Goal: Information Seeking & Learning: Learn about a topic

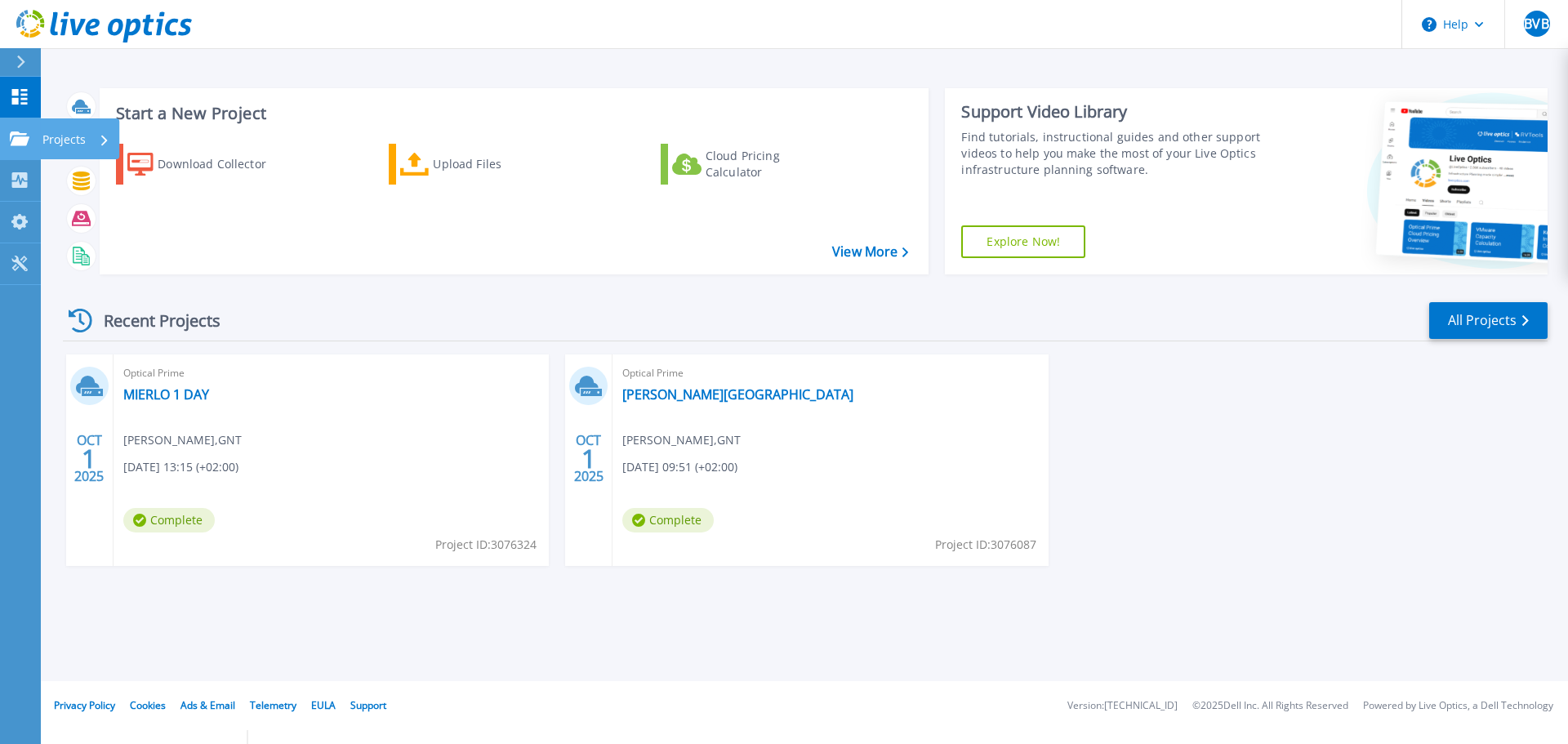
click at [24, 144] on icon at bounding box center [19, 139] width 19 height 14
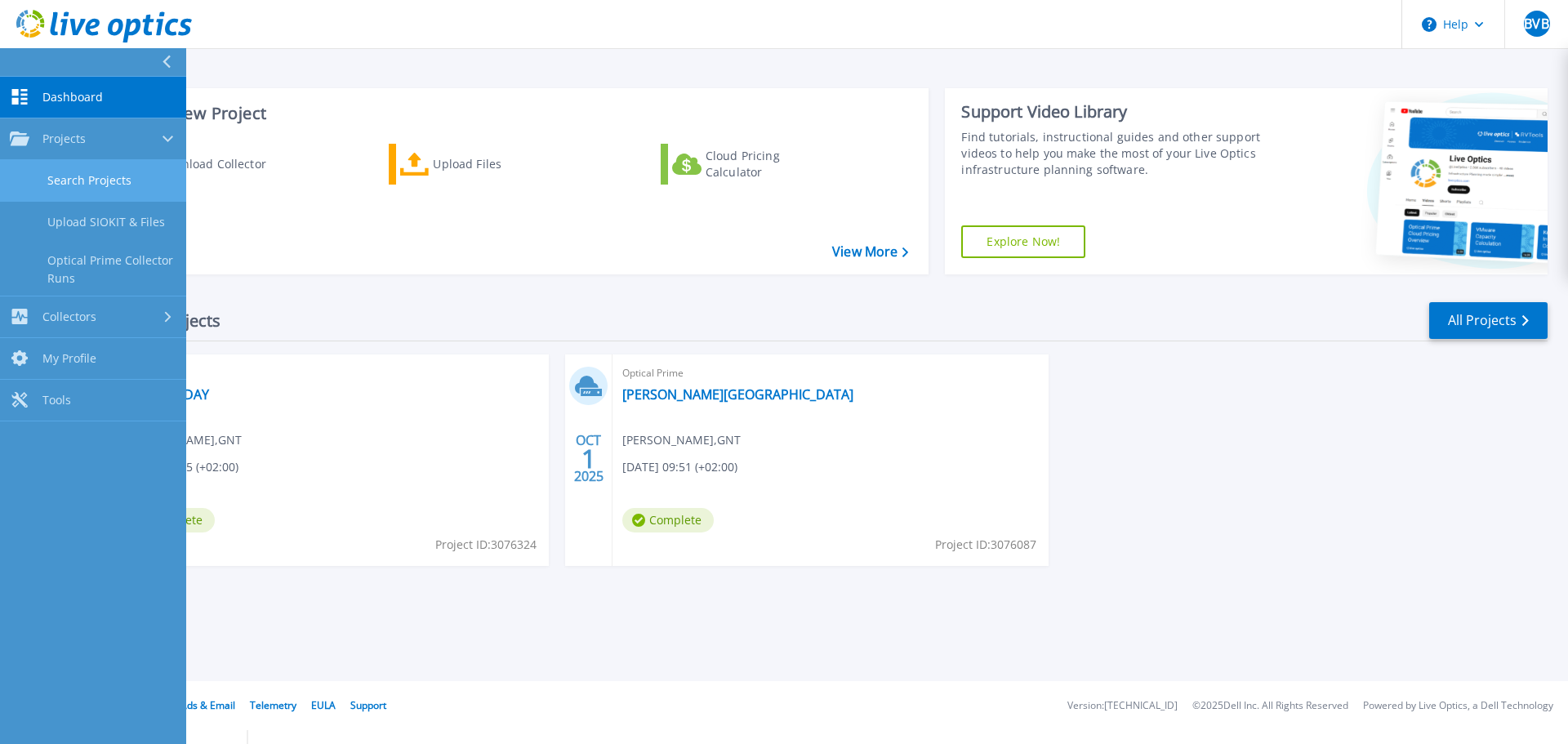
click at [81, 181] on link "Search Projects" at bounding box center [93, 180] width 186 height 41
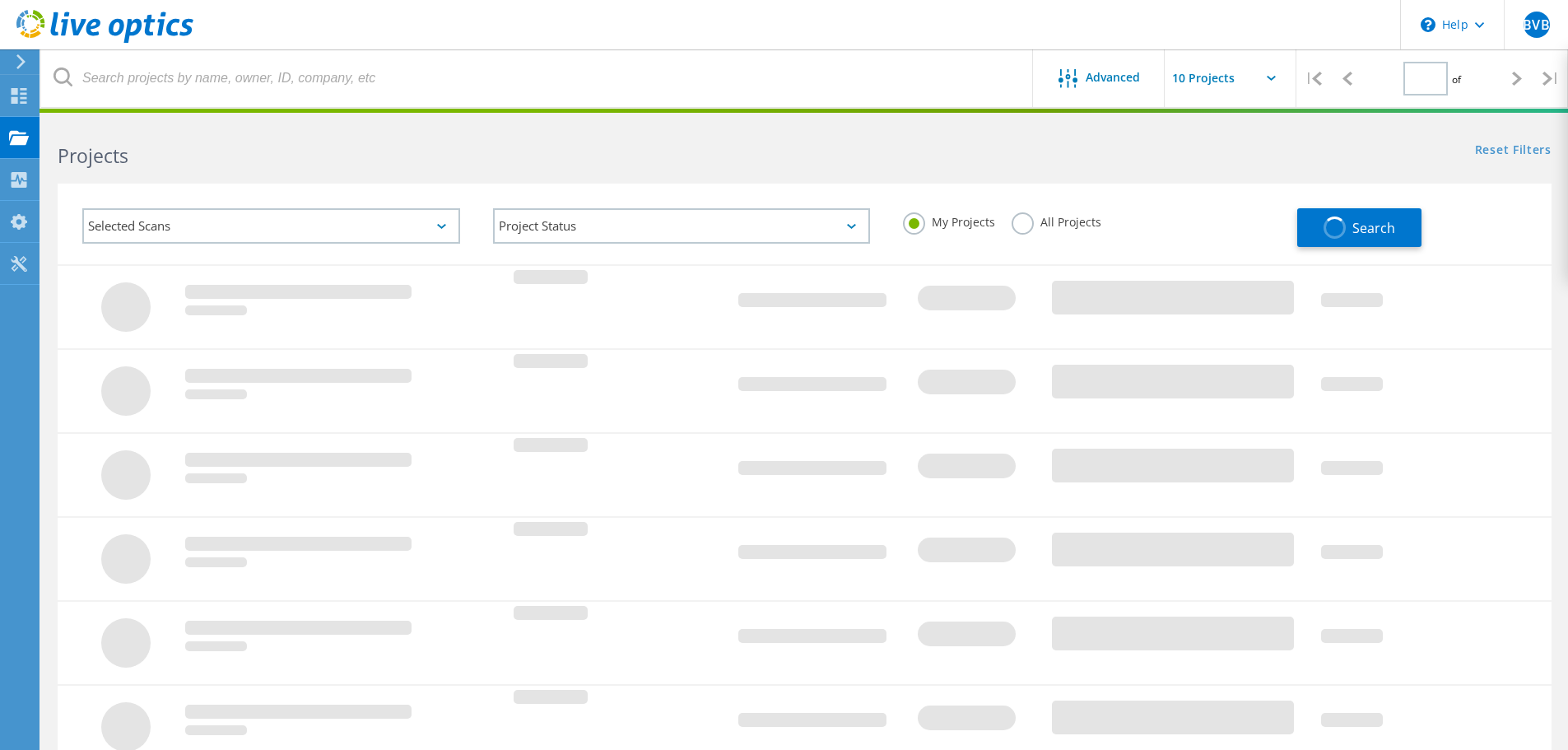
type input "1"
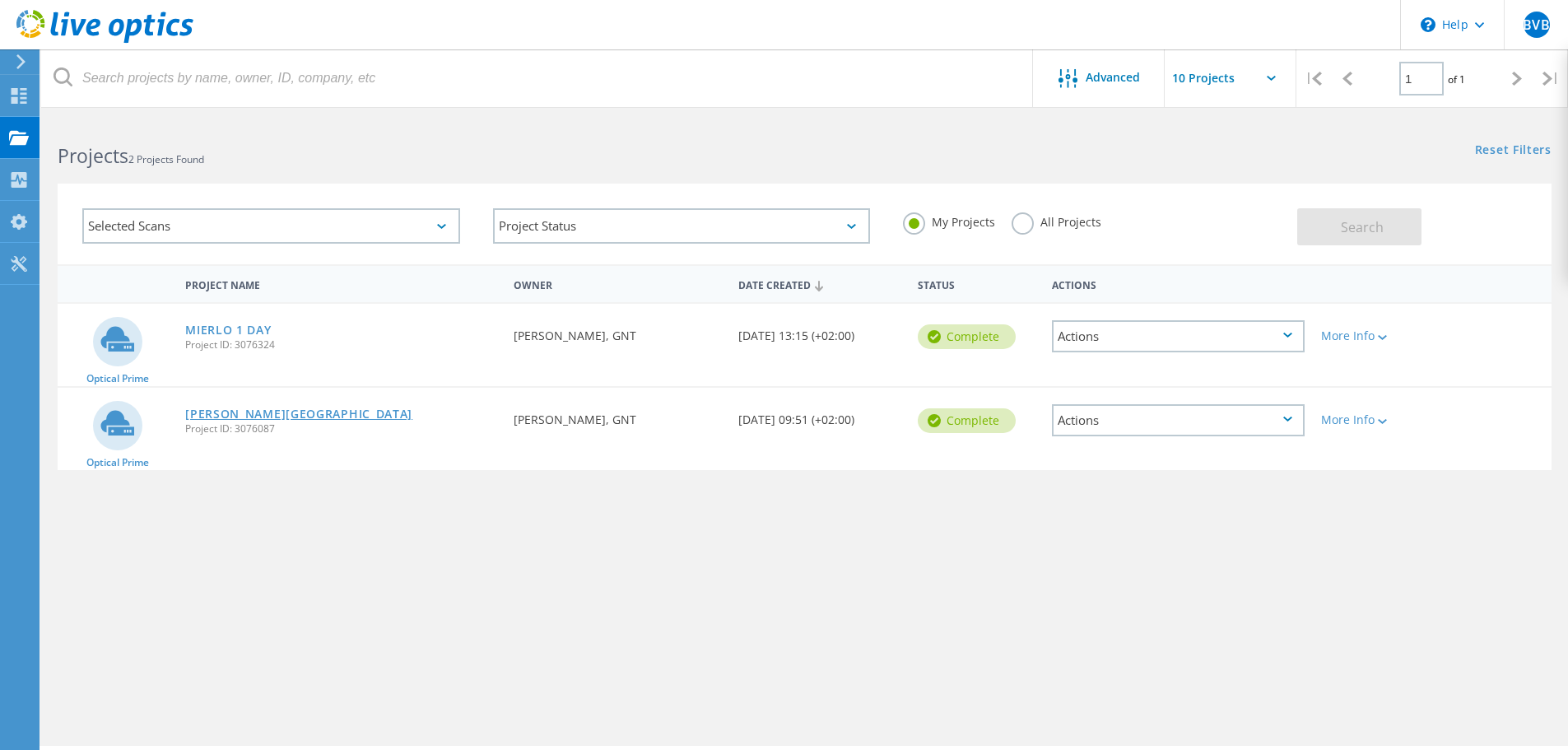
click at [238, 410] on link "[PERSON_NAME][GEOGRAPHIC_DATA]" at bounding box center [298, 414] width 227 height 12
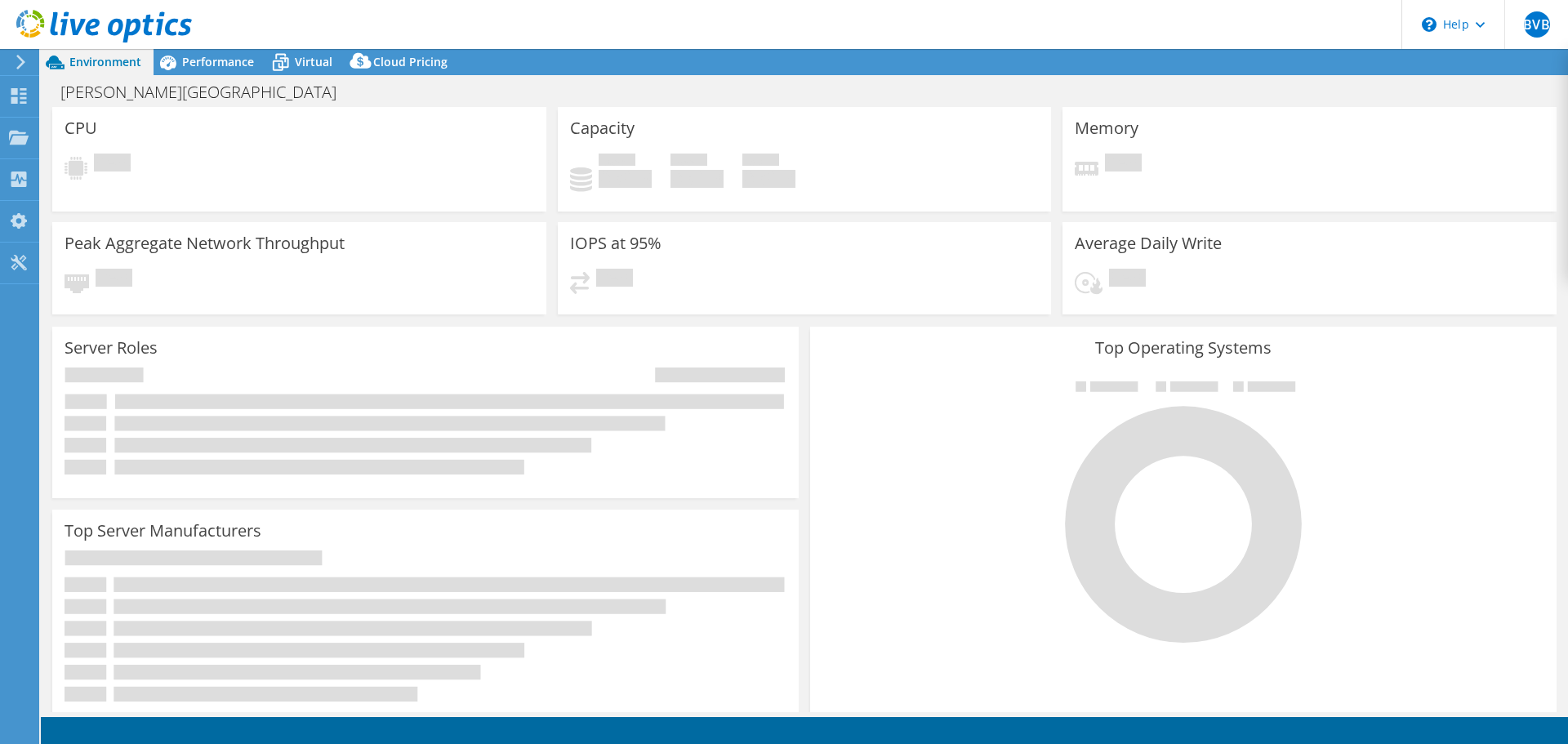
select select "USD"
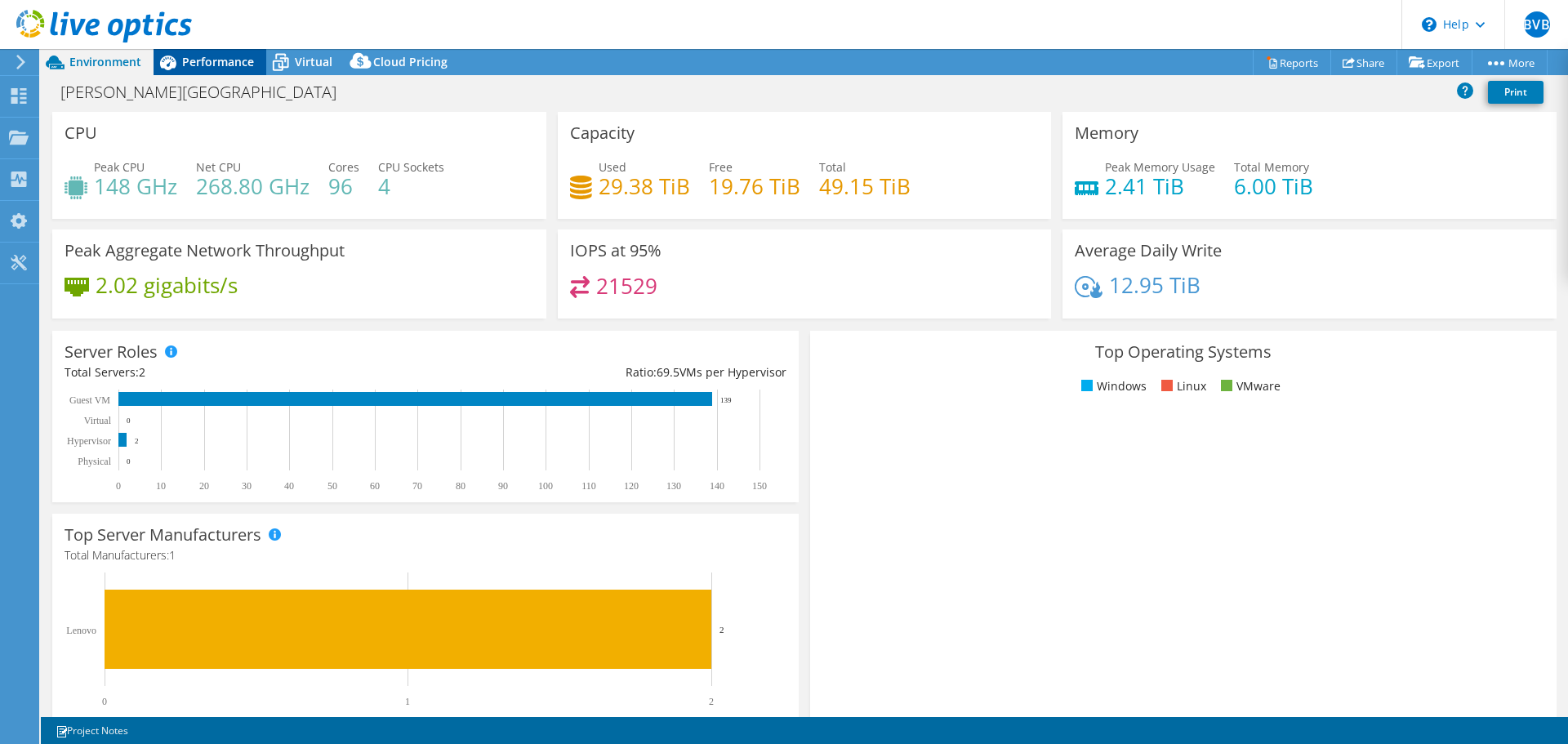
click at [221, 55] on span "Performance" at bounding box center [217, 62] width 71 height 16
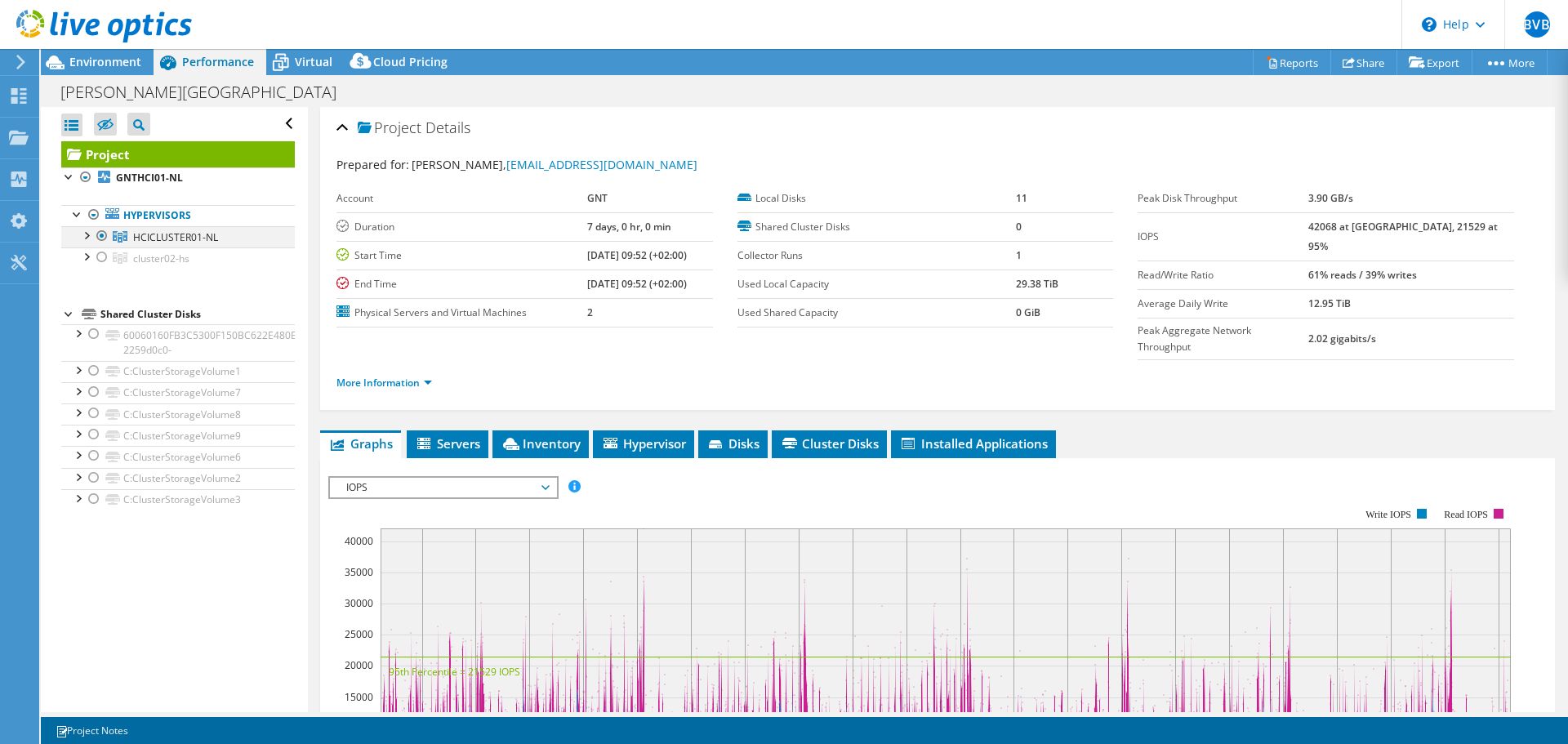
click at [86, 237] on div at bounding box center [86, 234] width 17 height 17
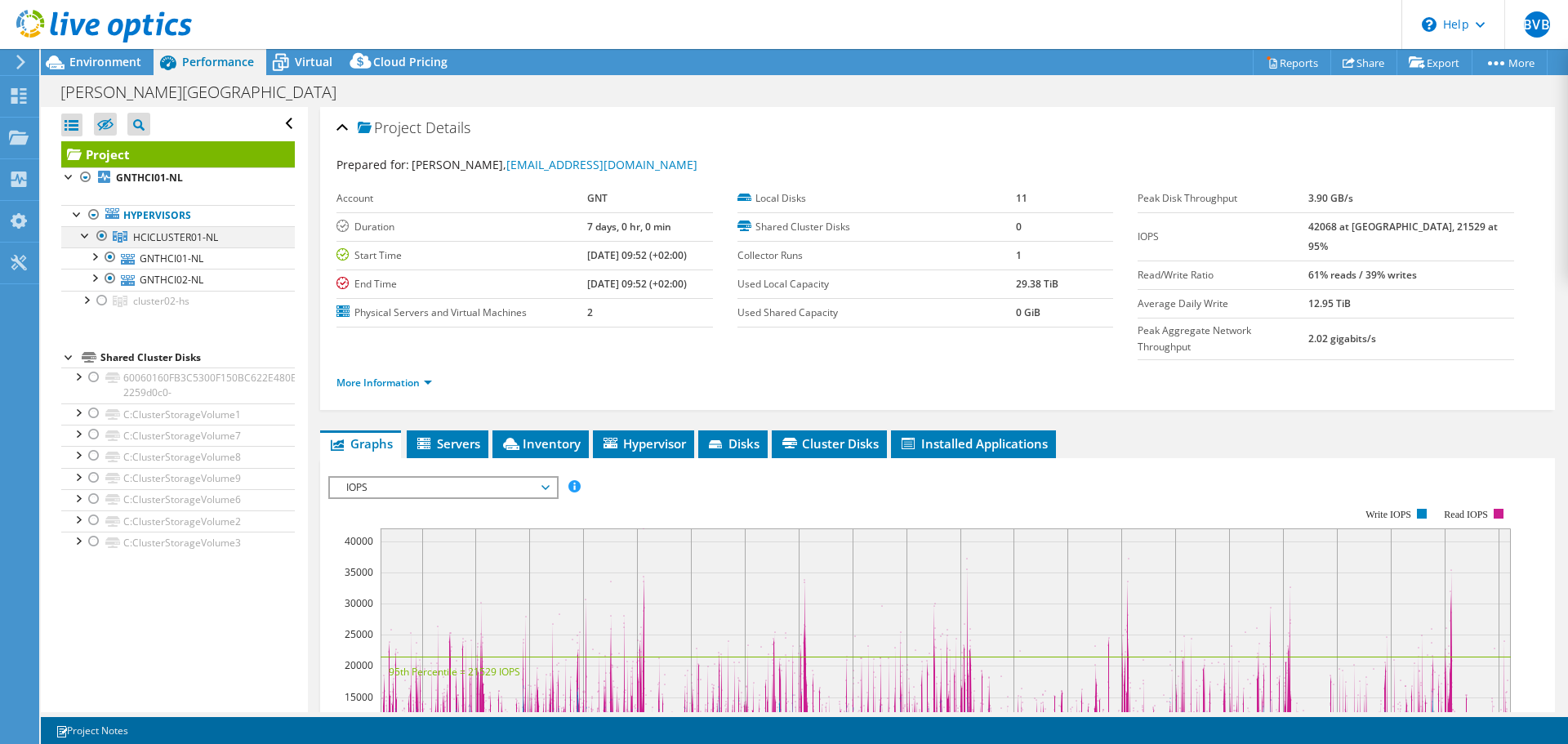
click at [86, 237] on div at bounding box center [86, 234] width 17 height 17
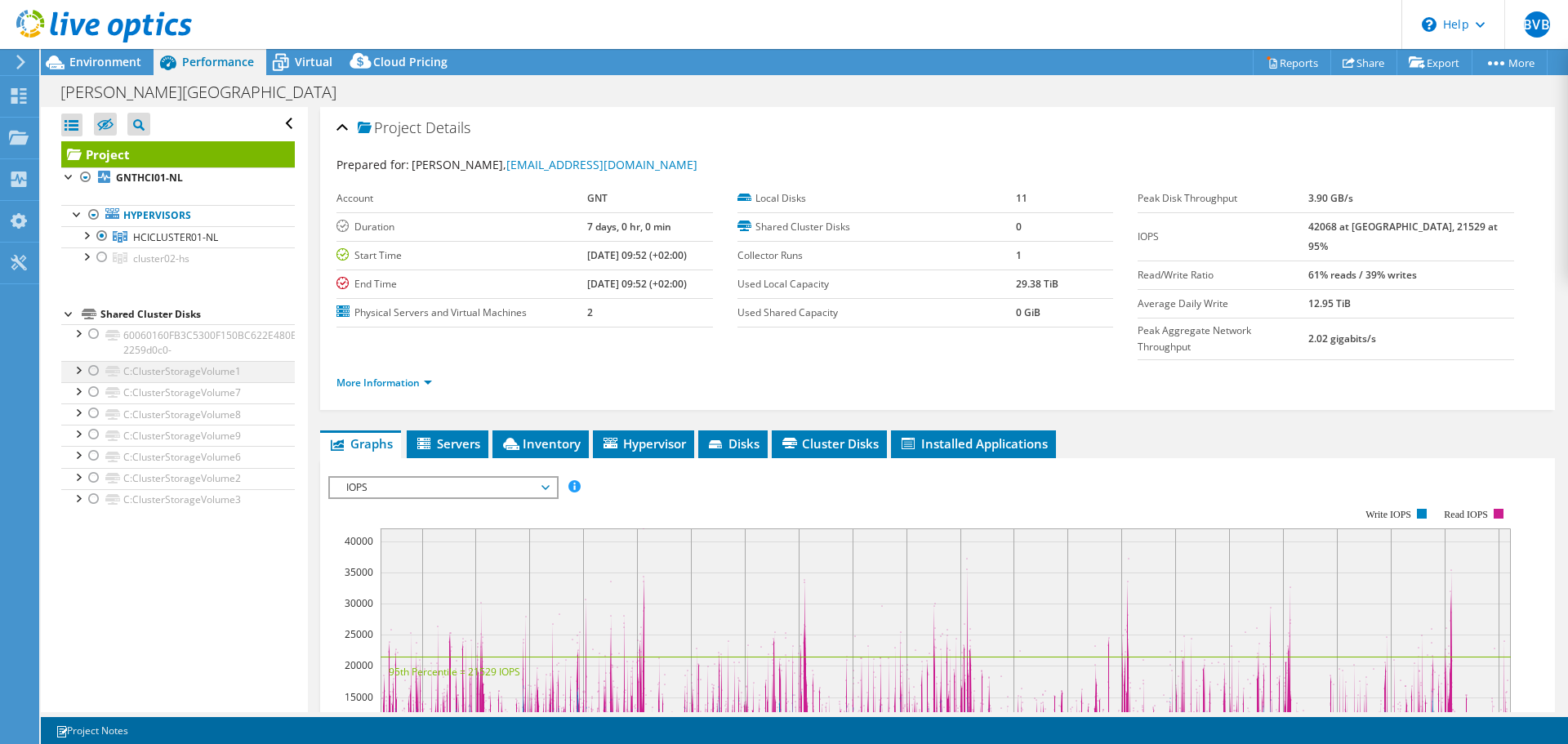
click at [93, 372] on div at bounding box center [94, 371] width 17 height 19
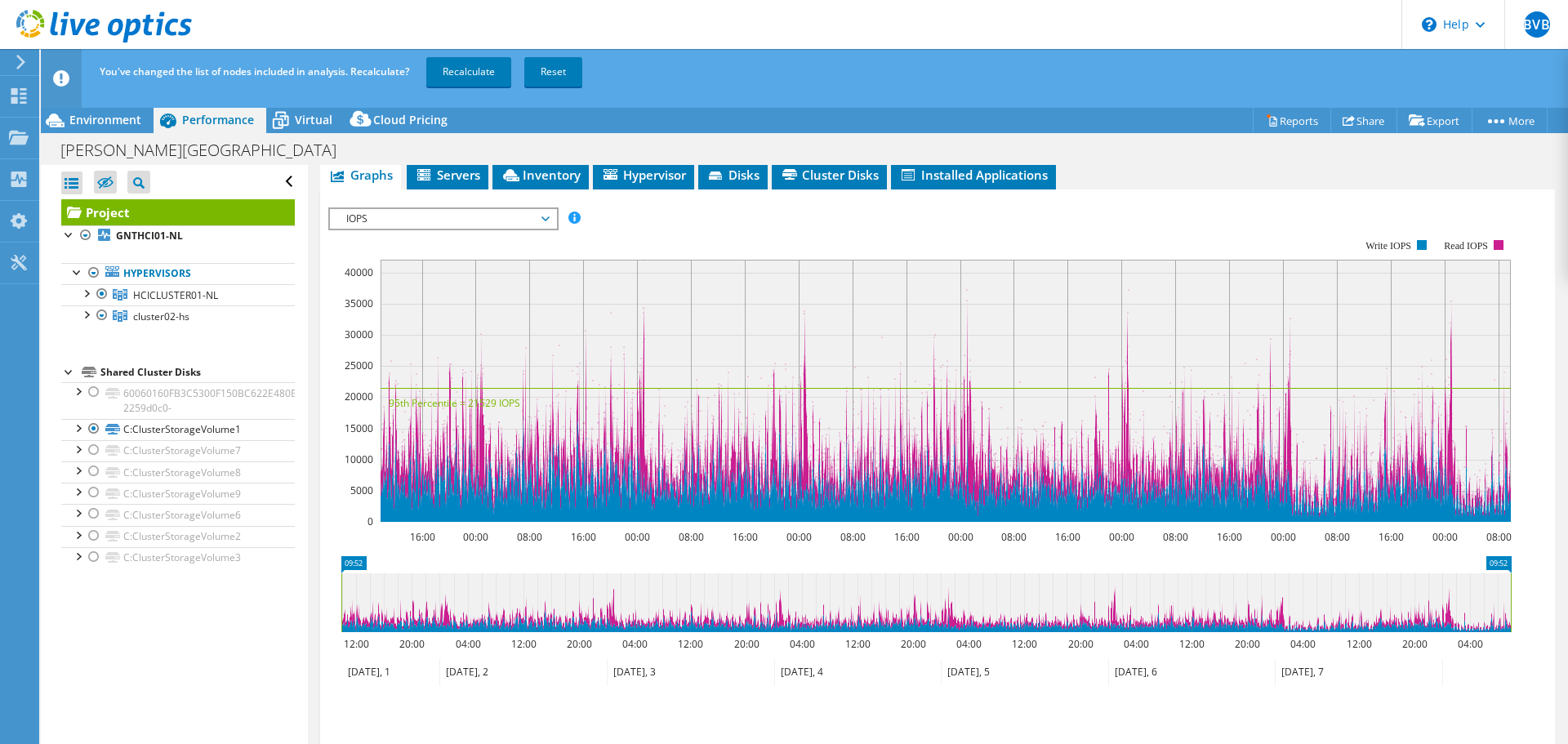
scroll to position [163, 0]
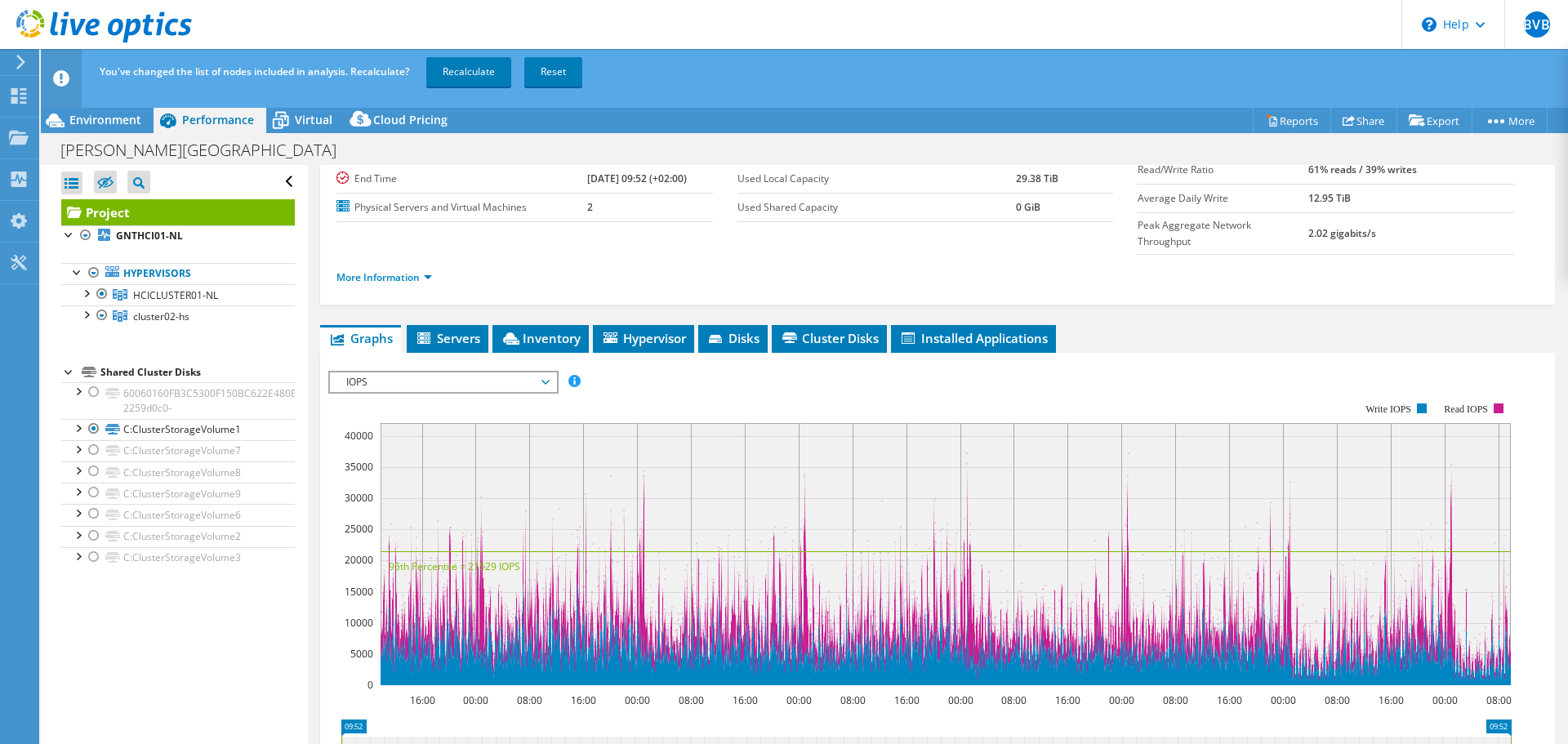
click at [414, 372] on span "IOPS" at bounding box center [443, 382] width 210 height 19
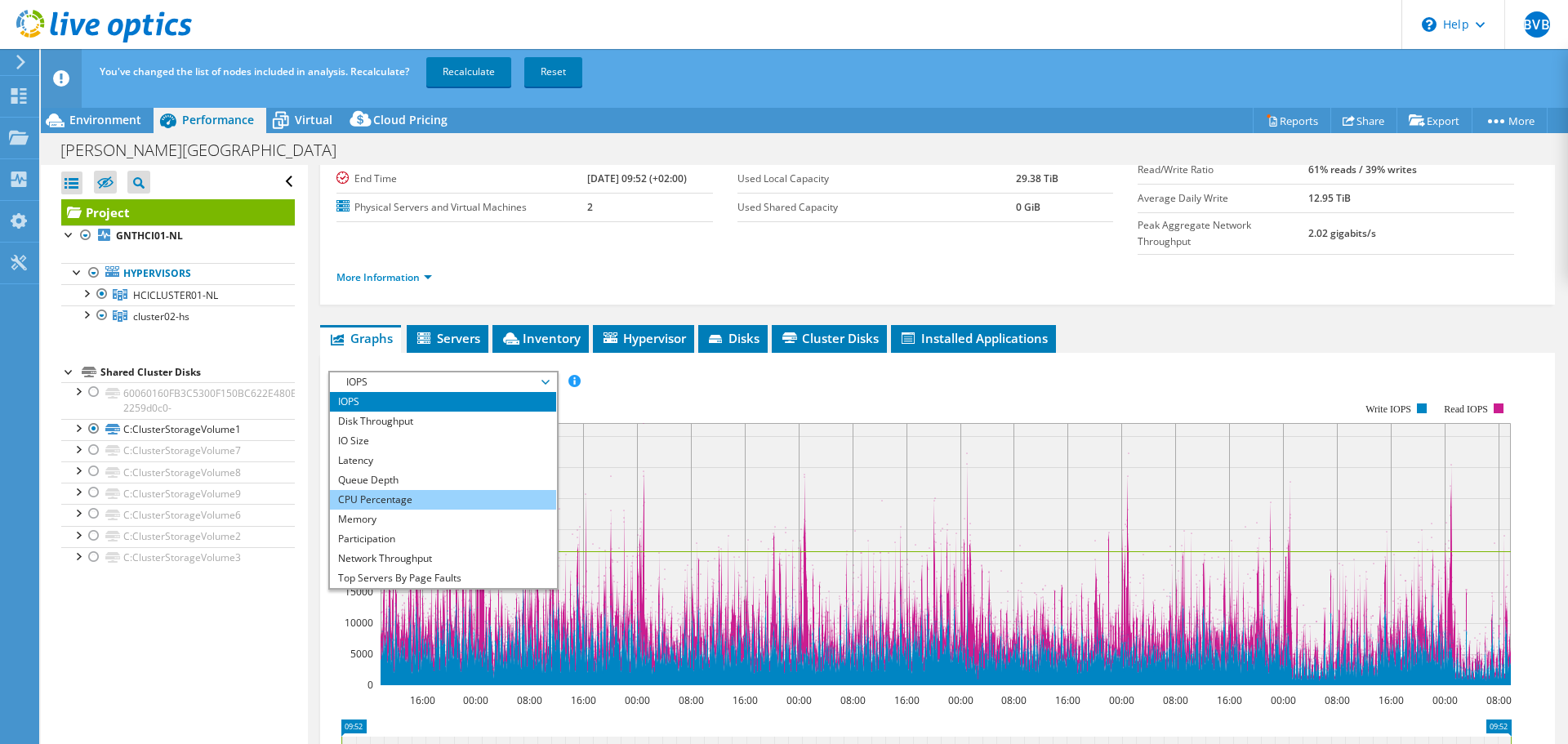
click at [399, 490] on li "CPU Percentage" at bounding box center [443, 500] width 226 height 19
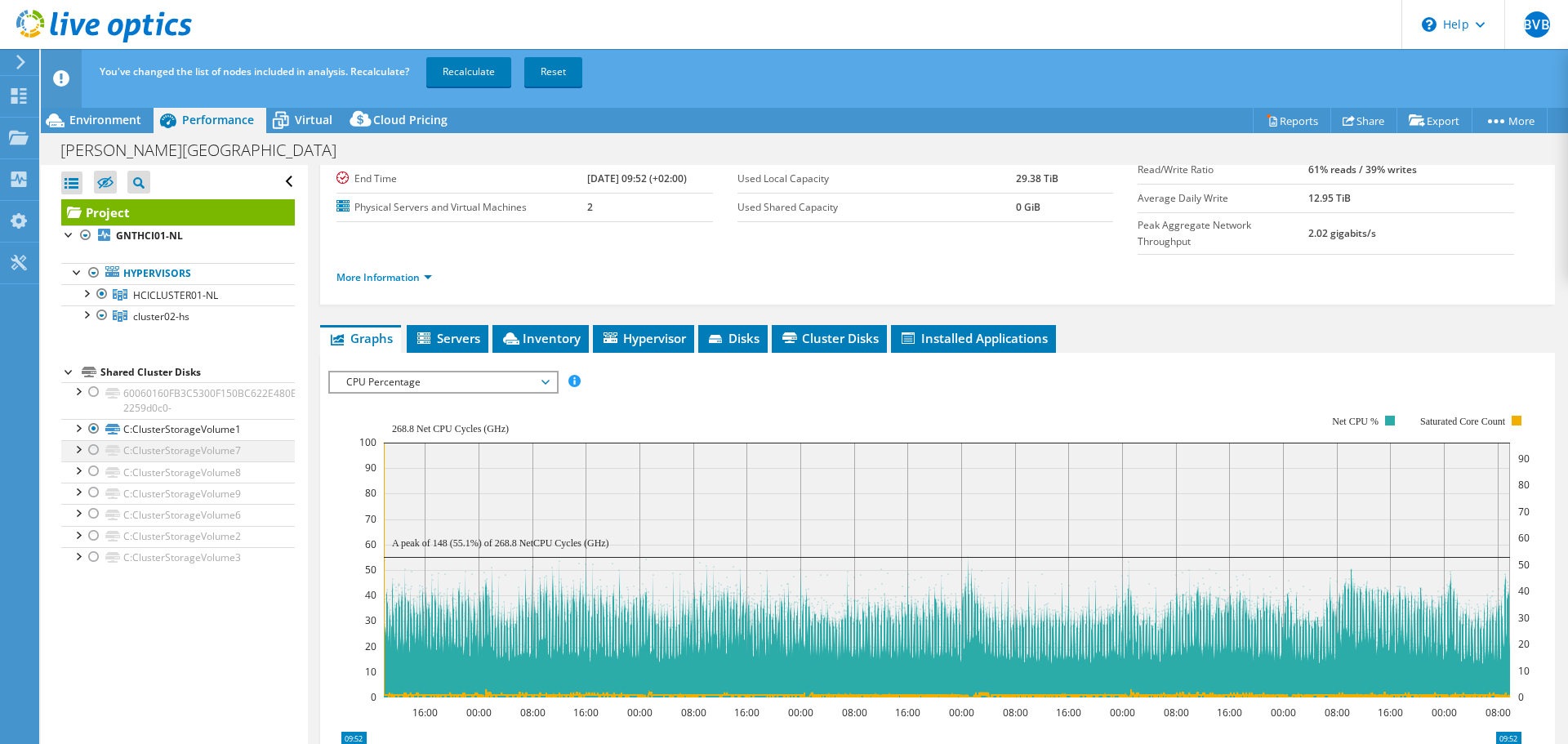
click at [94, 449] on div at bounding box center [94, 450] width 17 height 19
click at [94, 430] on div at bounding box center [94, 429] width 17 height 19
click at [70, 447] on div at bounding box center [78, 448] width 17 height 17
click at [93, 443] on div at bounding box center [94, 450] width 17 height 19
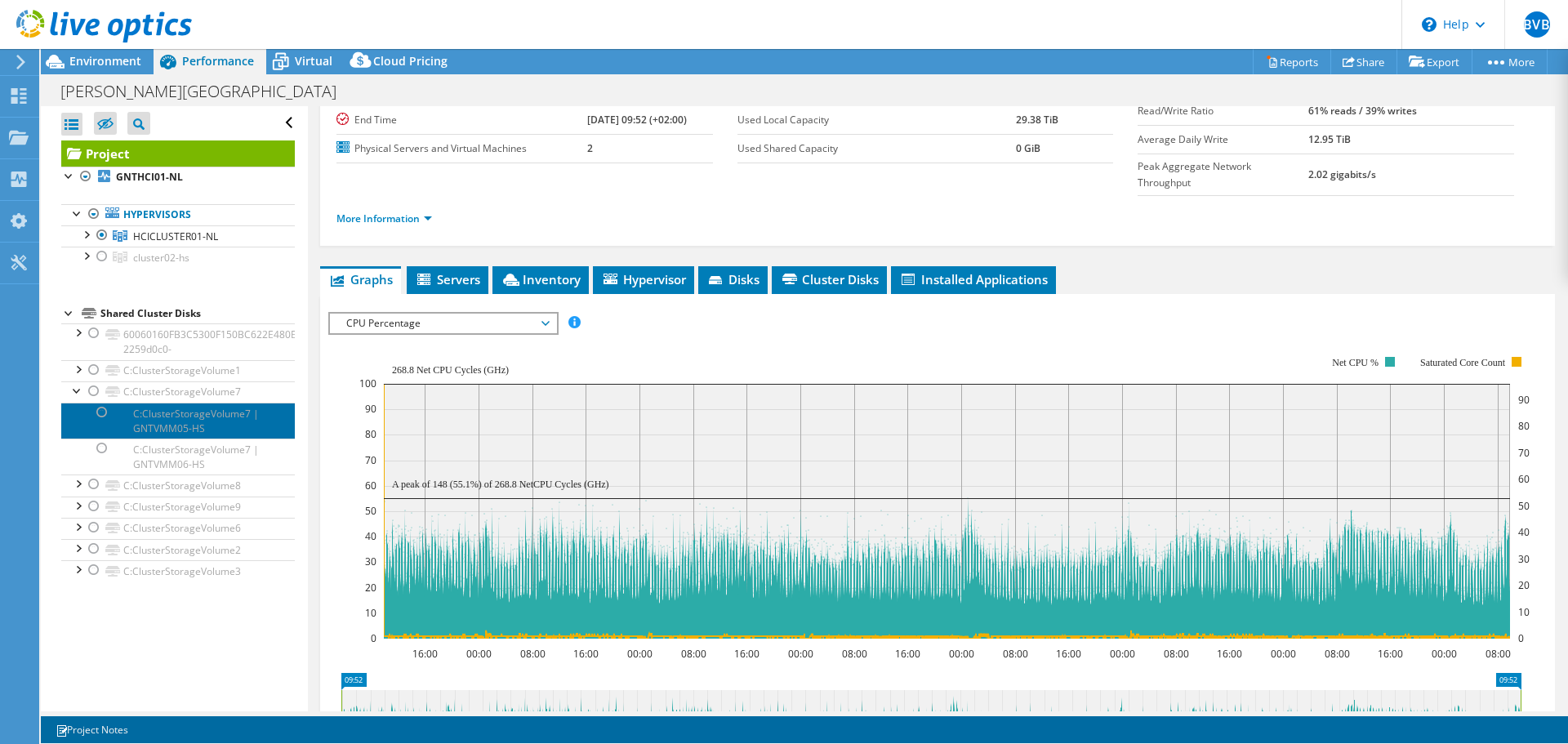
click at [92, 430] on link "C:ClusterStorageVolume7 | GNTVMM05-HS" at bounding box center [177, 420] width 234 height 36
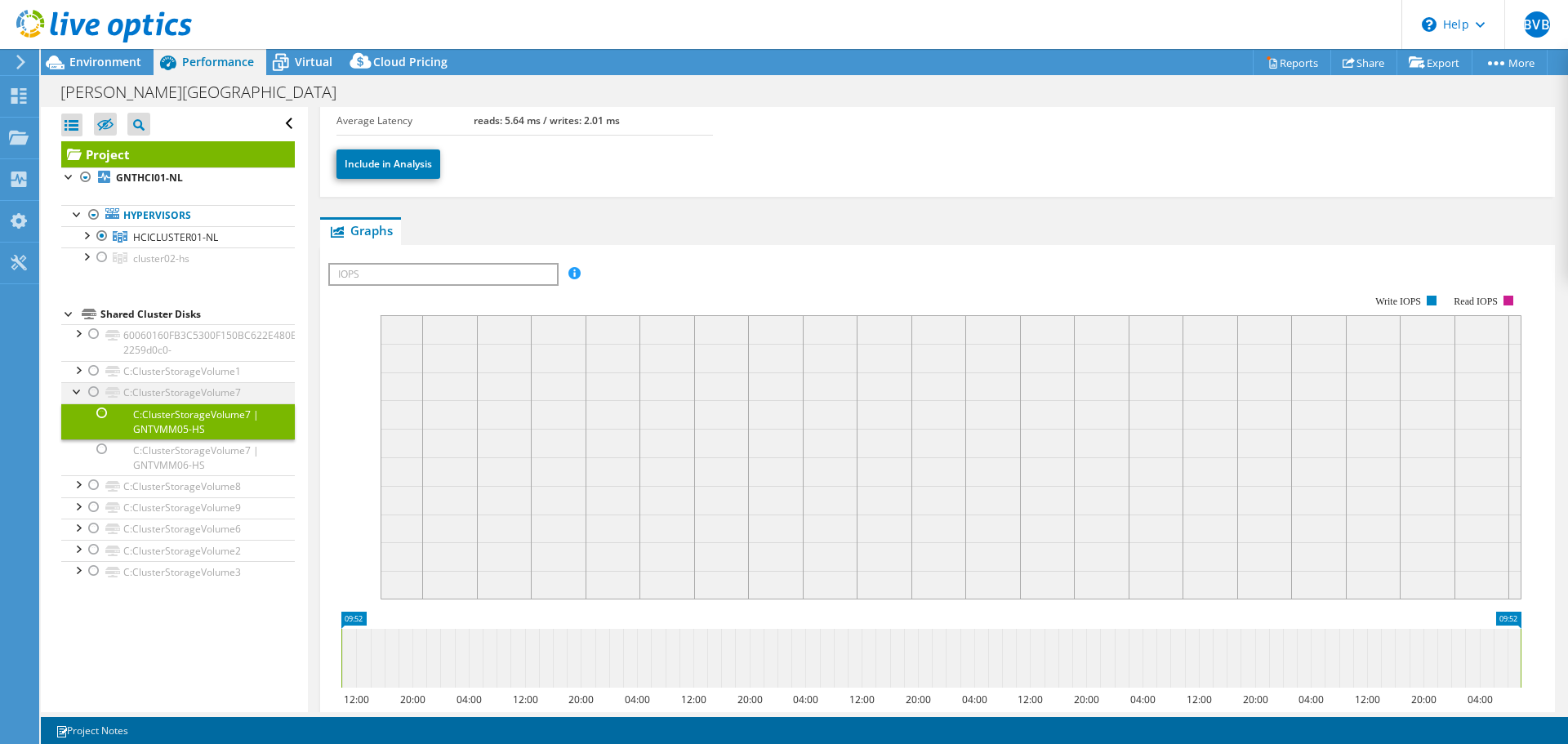
click at [79, 396] on div at bounding box center [78, 390] width 17 height 17
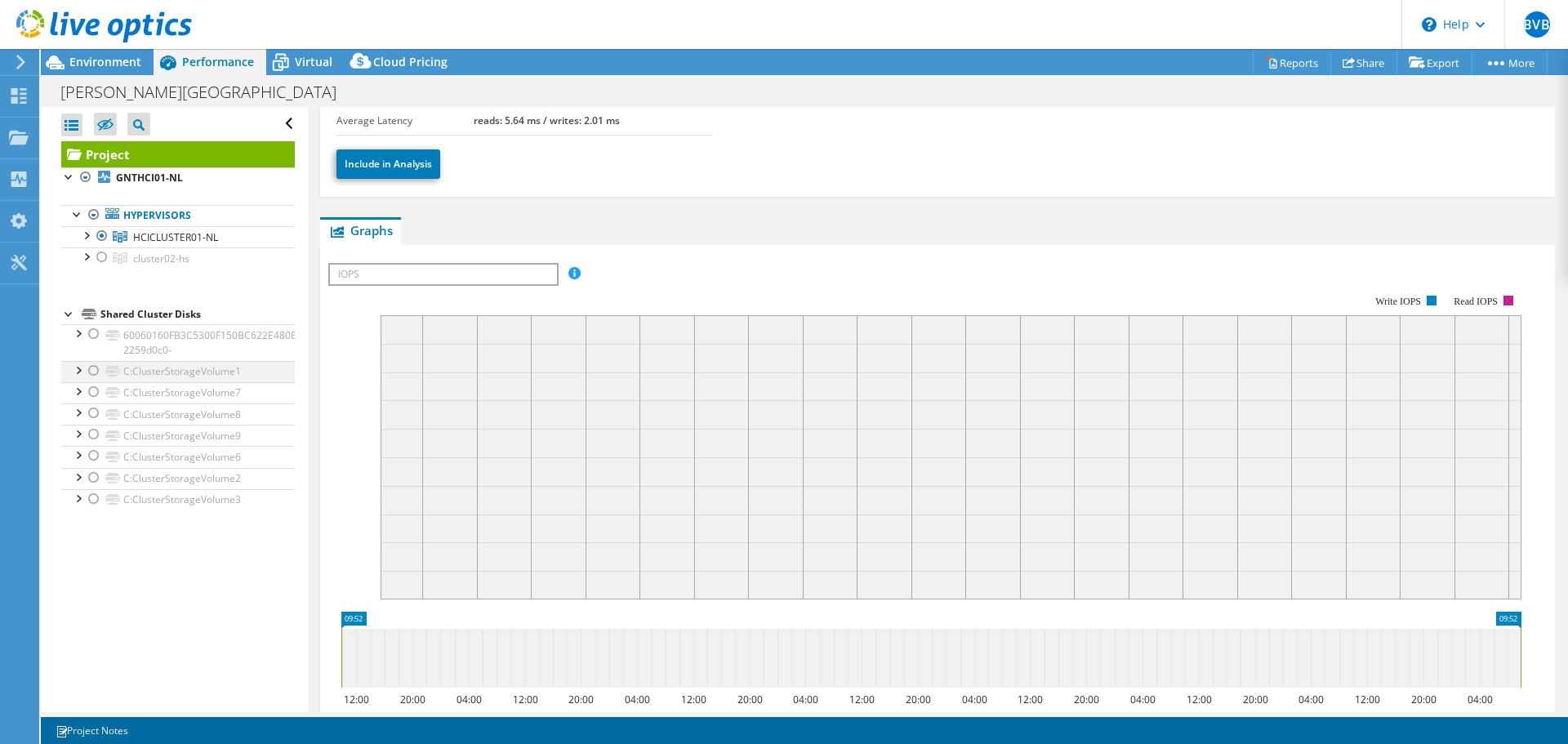
click at [94, 371] on div at bounding box center [94, 371] width 17 height 19
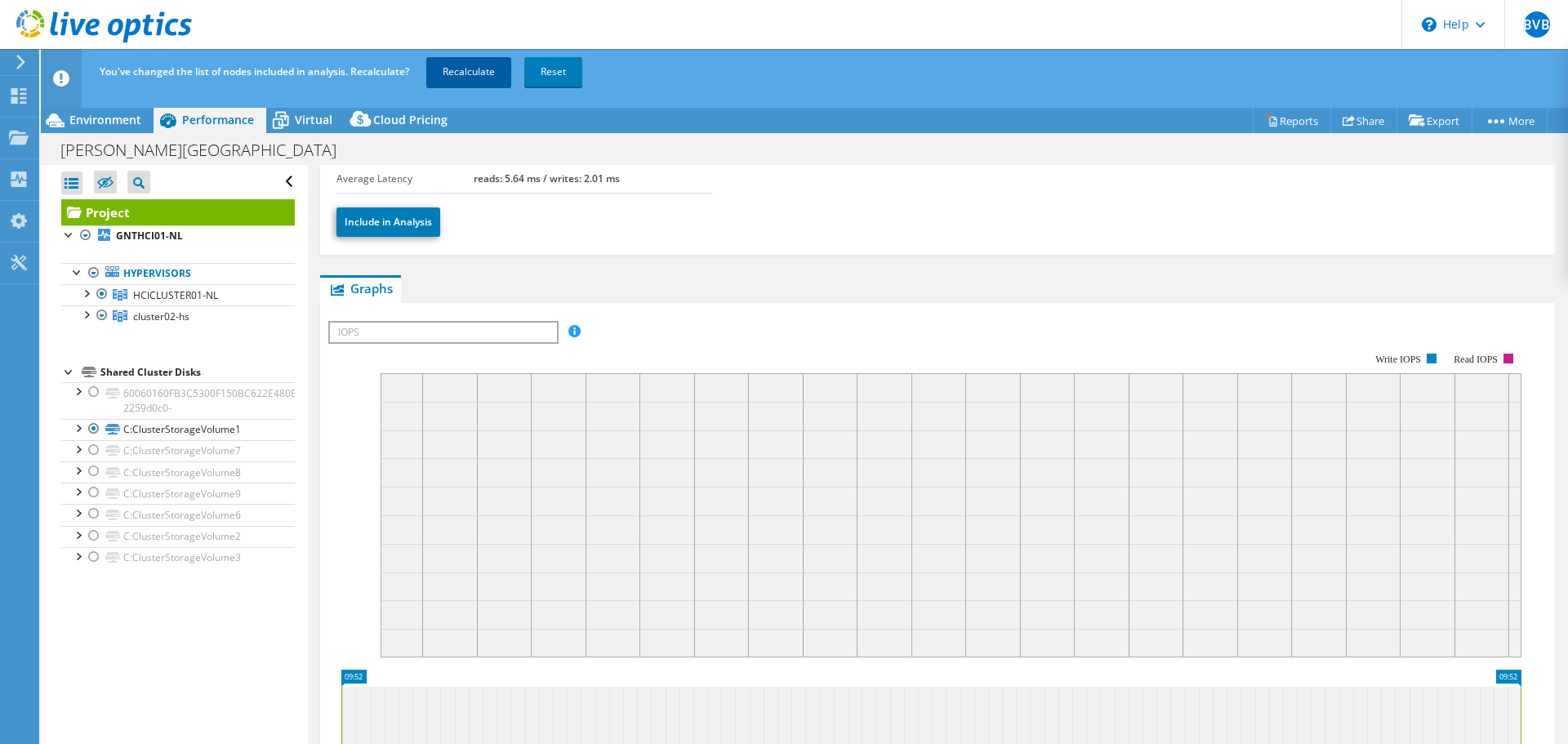
click at [476, 70] on link "Recalculate" at bounding box center [469, 71] width 85 height 29
click at [85, 315] on div at bounding box center [86, 313] width 17 height 17
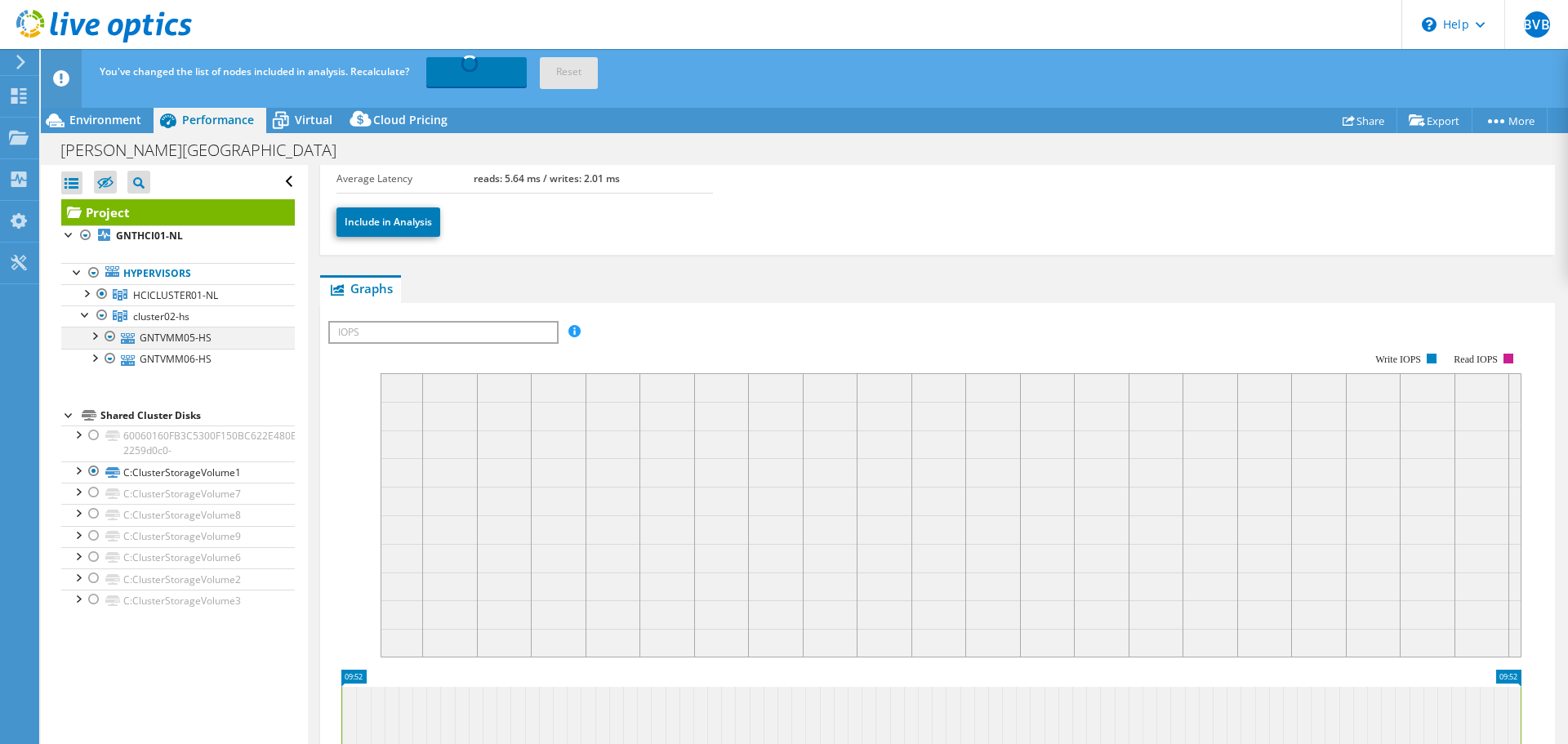
click at [90, 334] on div at bounding box center [94, 334] width 17 height 17
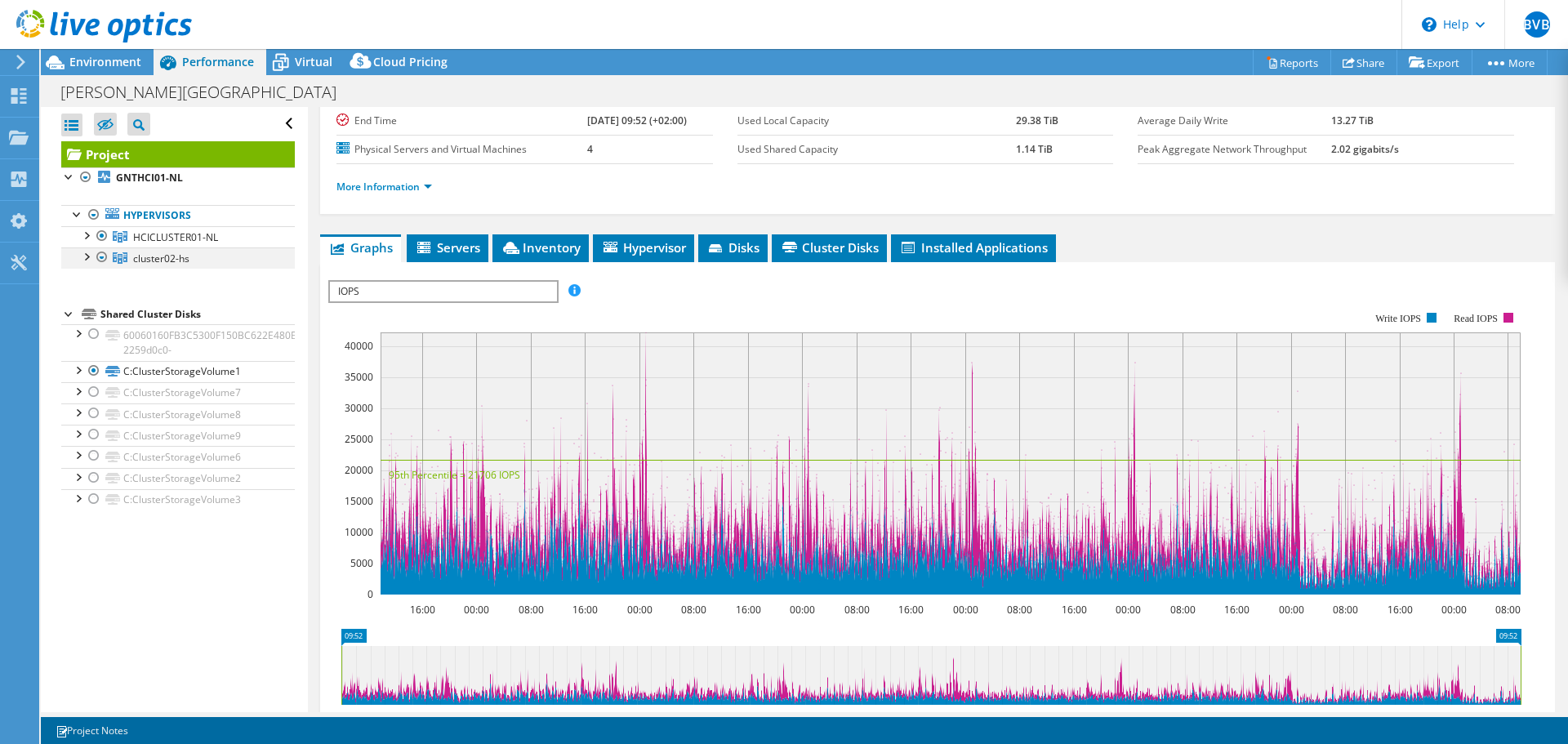
click at [100, 259] on div at bounding box center [101, 257] width 17 height 19
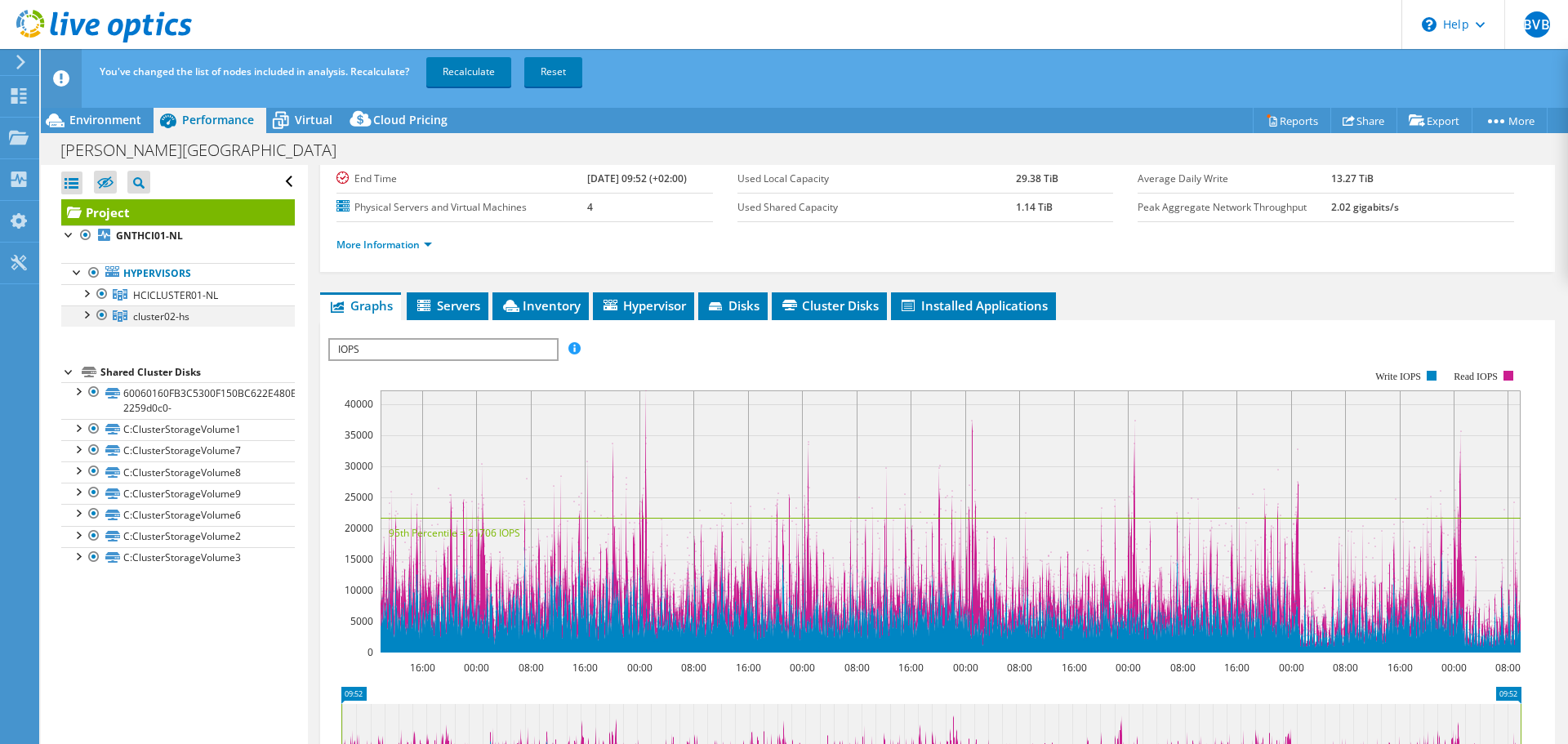
click at [105, 315] on div at bounding box center [101, 315] width 17 height 19
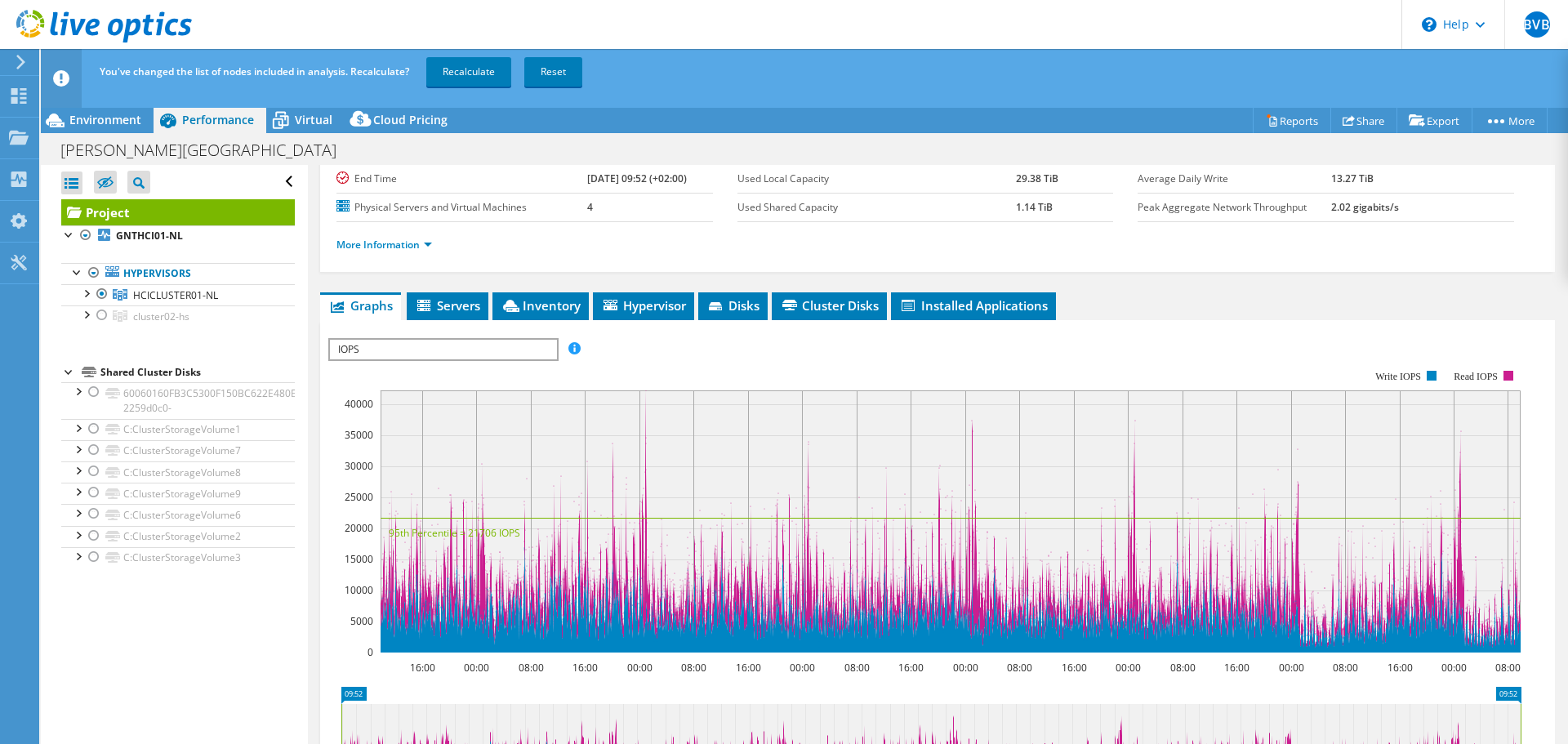
click at [374, 345] on span "IOPS" at bounding box center [443, 349] width 226 height 19
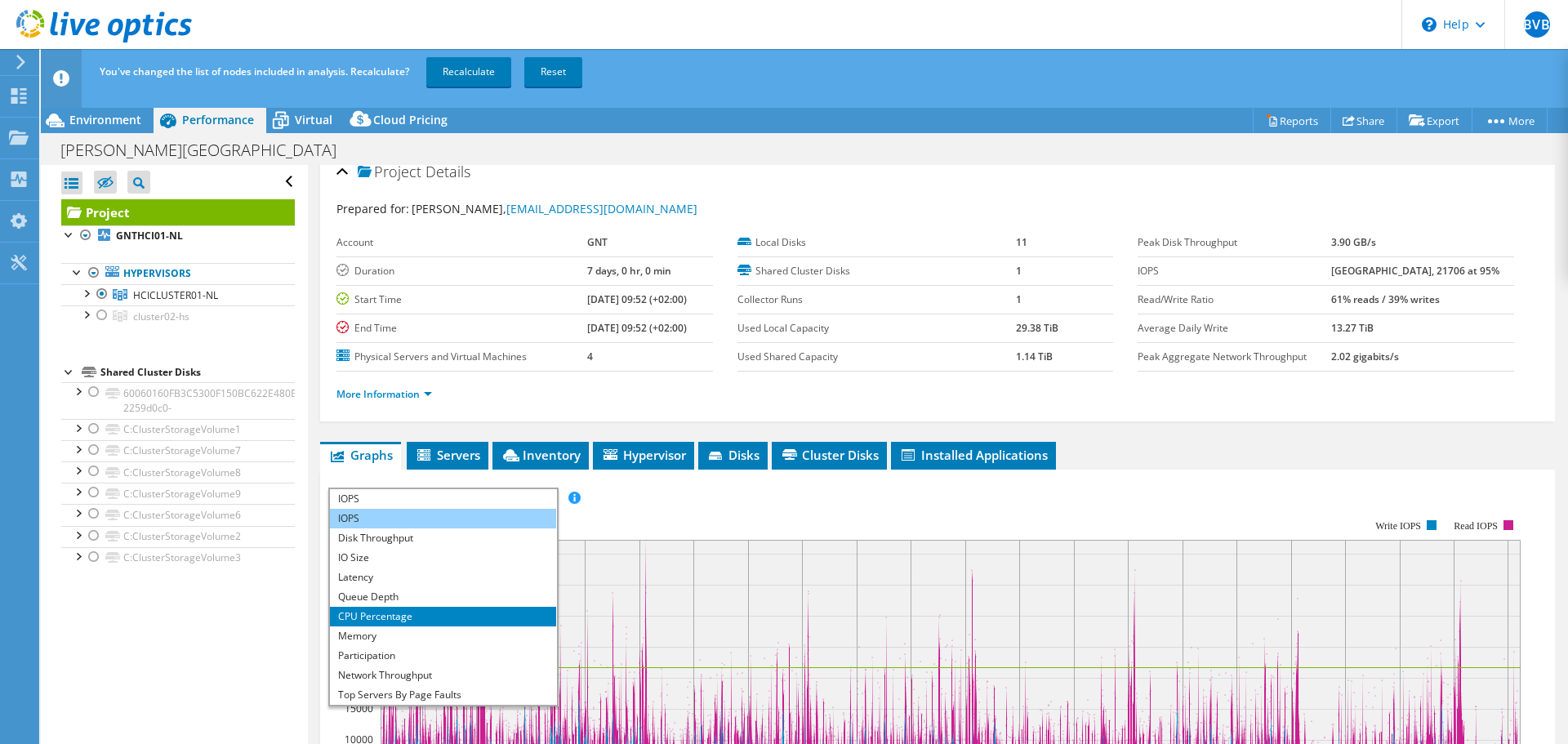
scroll to position [0, 0]
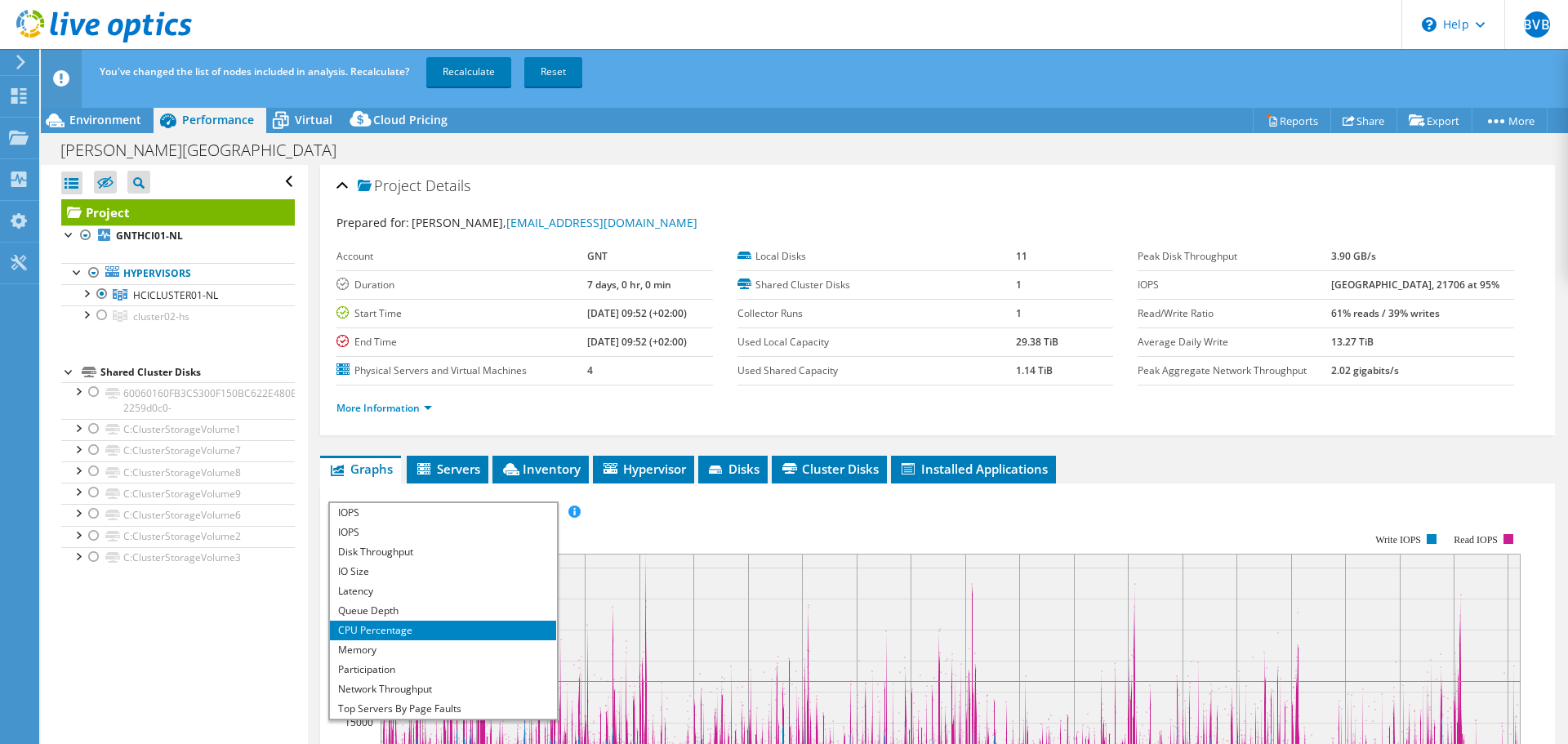
click at [397, 630] on li "CPU Percentage" at bounding box center [443, 630] width 226 height 19
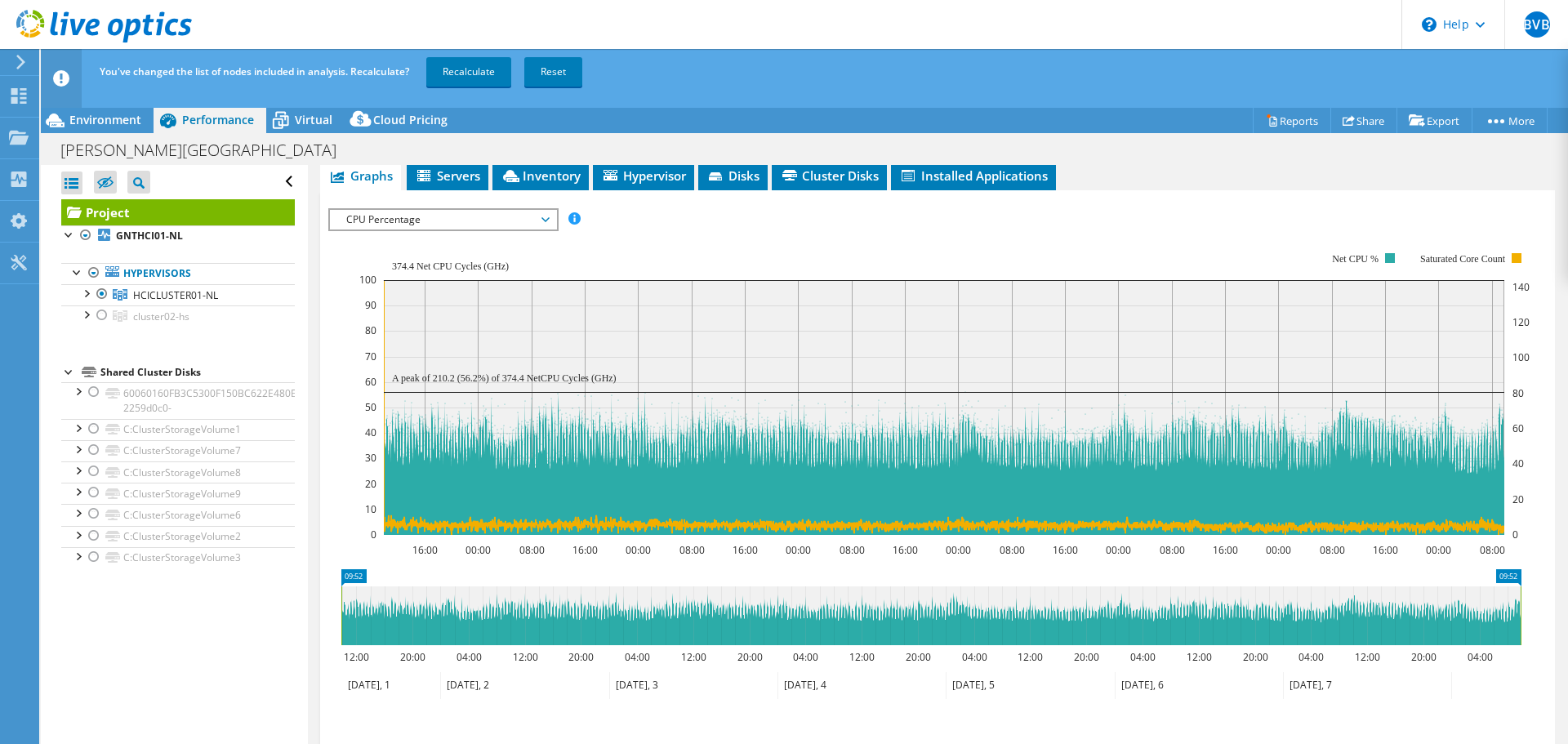
scroll to position [327, 0]
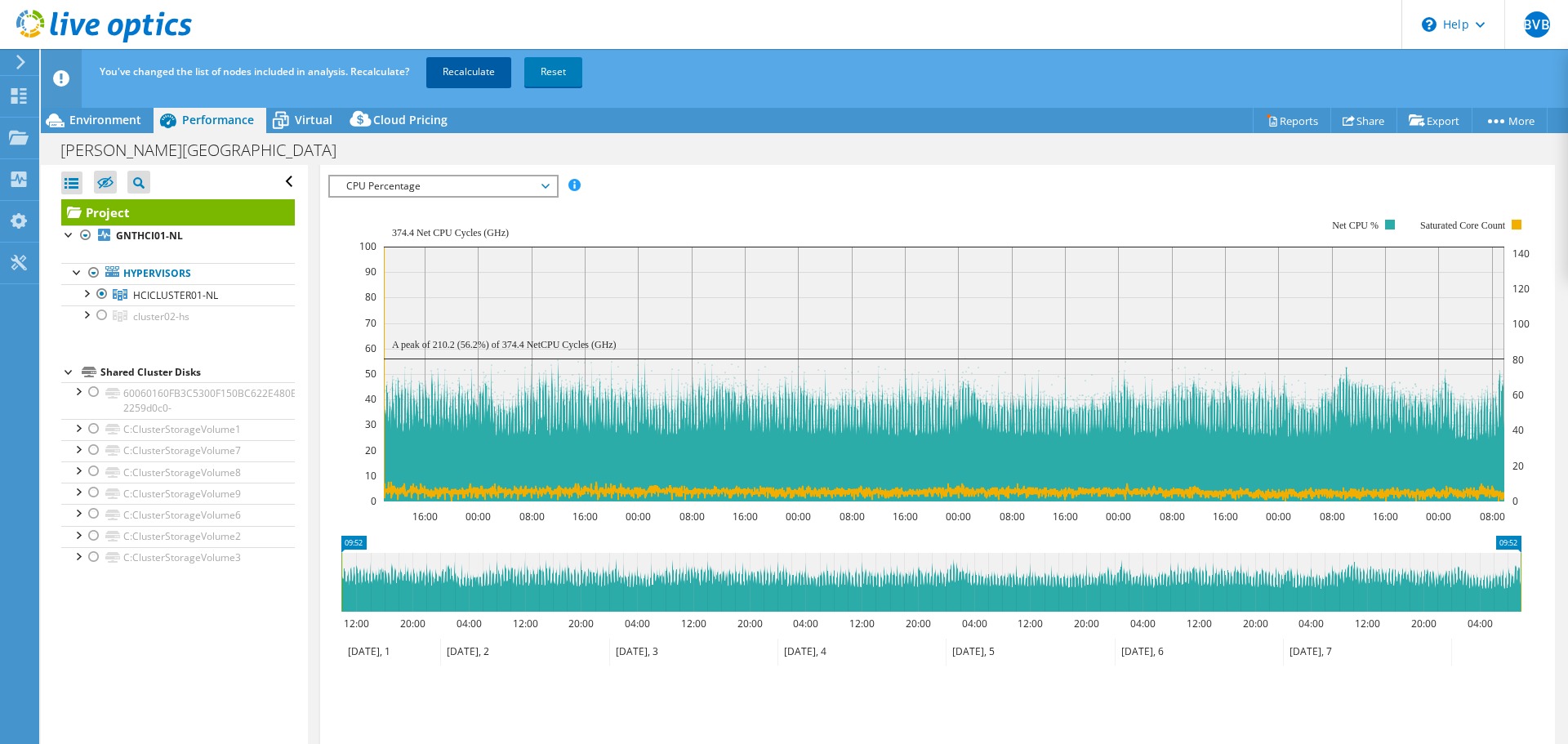
click at [456, 73] on link "Recalculate" at bounding box center [469, 71] width 85 height 29
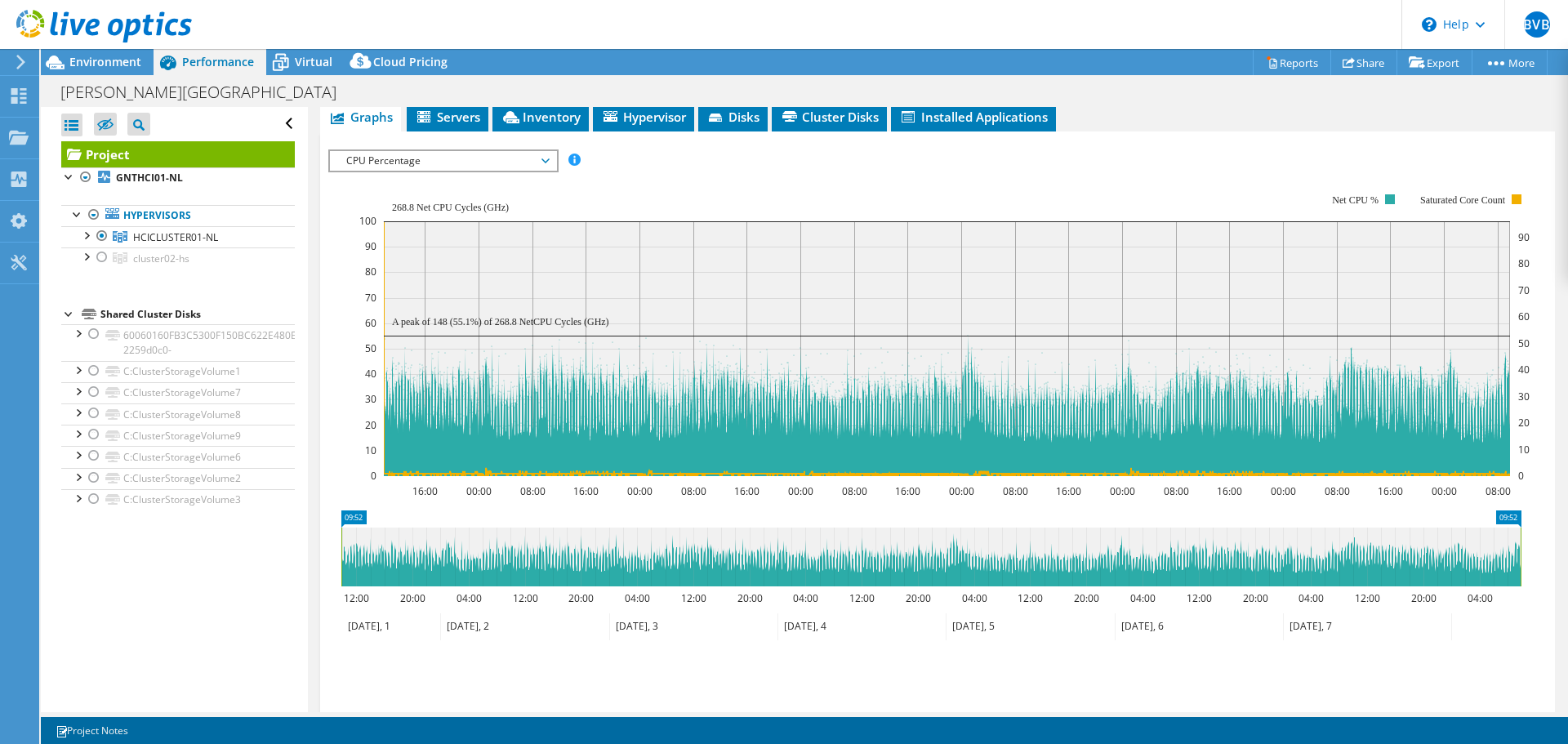
click at [390, 151] on span "CPU Percentage" at bounding box center [443, 161] width 210 height 19
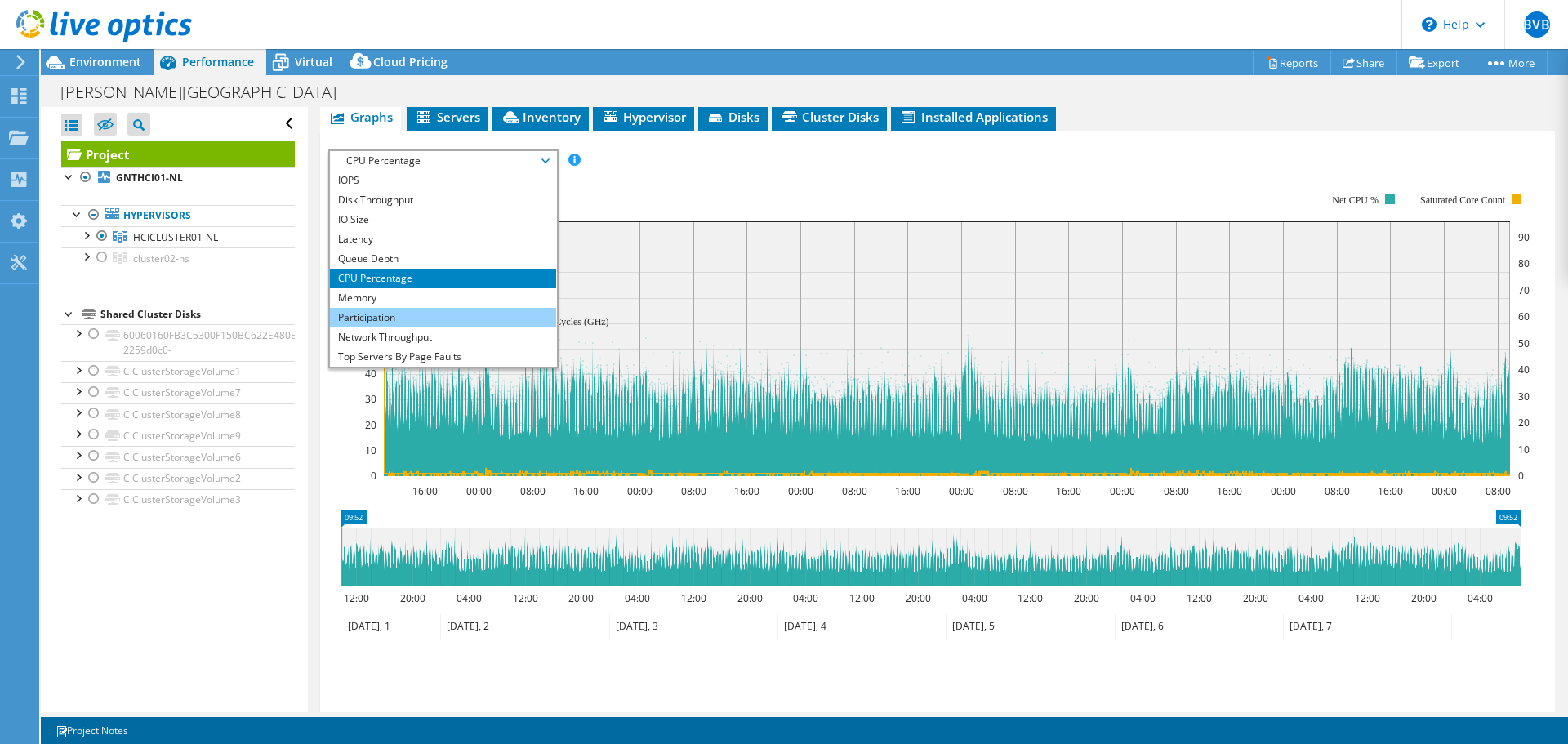
click at [387, 308] on li "Participation" at bounding box center [443, 318] width 226 height 19
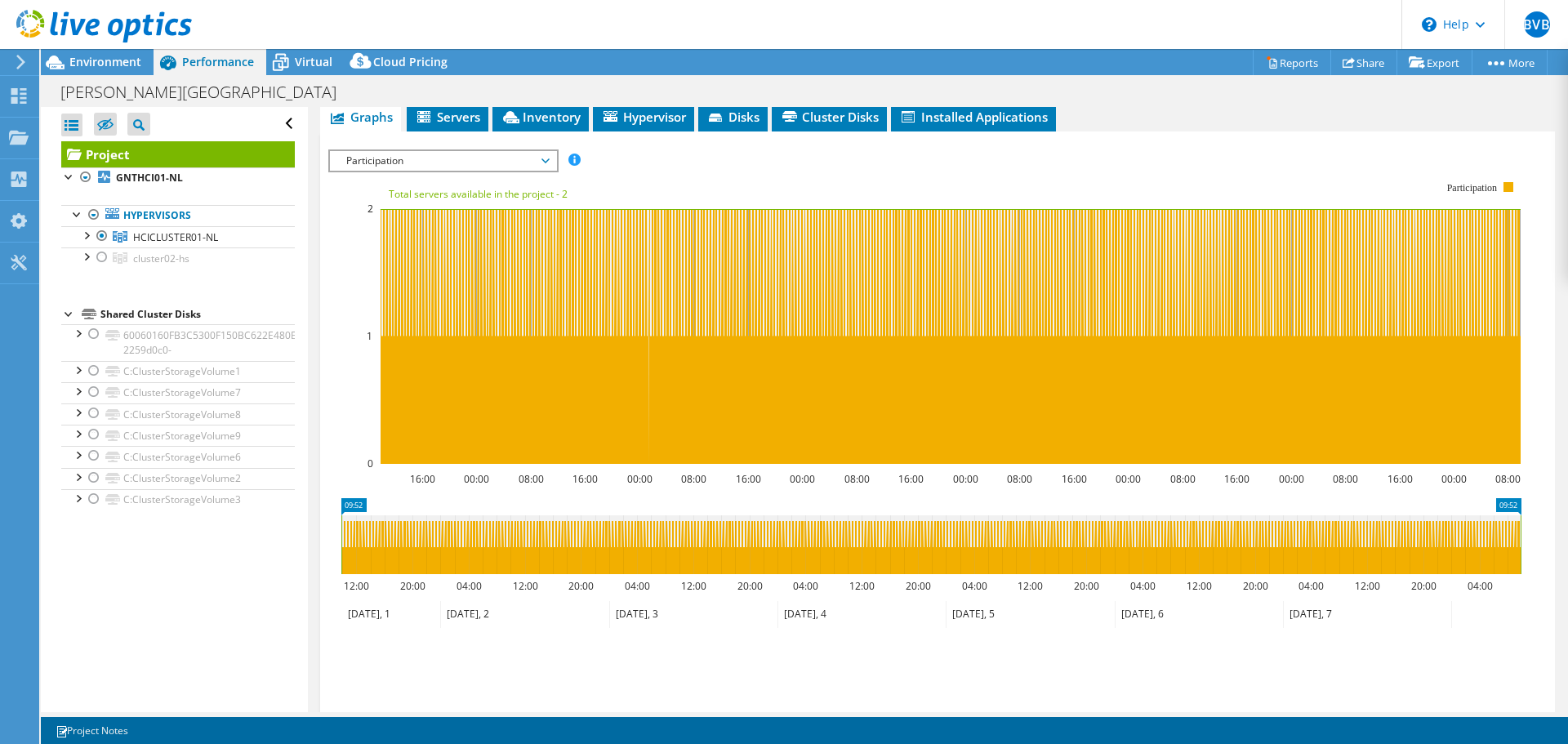
click at [389, 151] on span "Participation" at bounding box center [443, 161] width 210 height 19
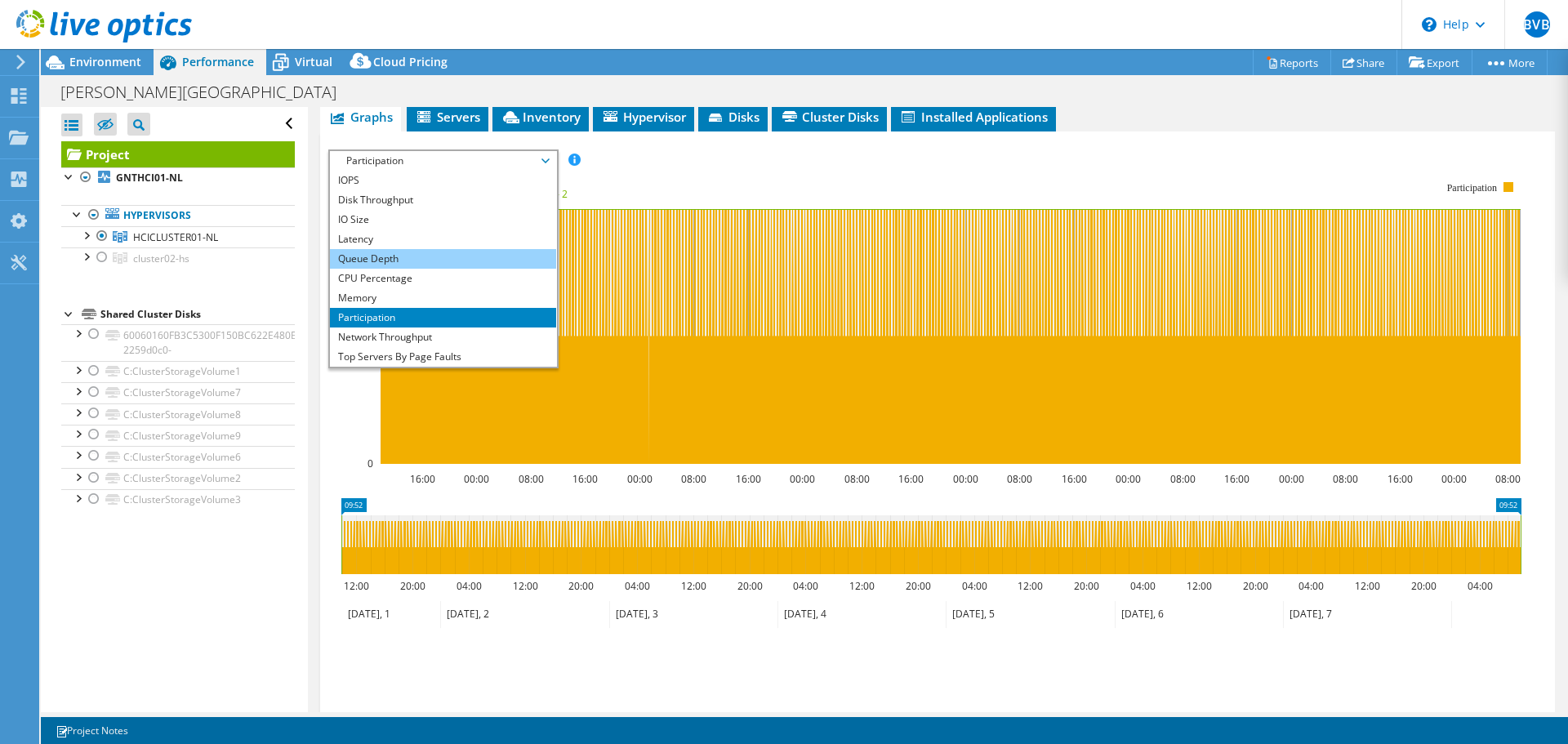
click at [381, 249] on li "Queue Depth" at bounding box center [443, 259] width 226 height 19
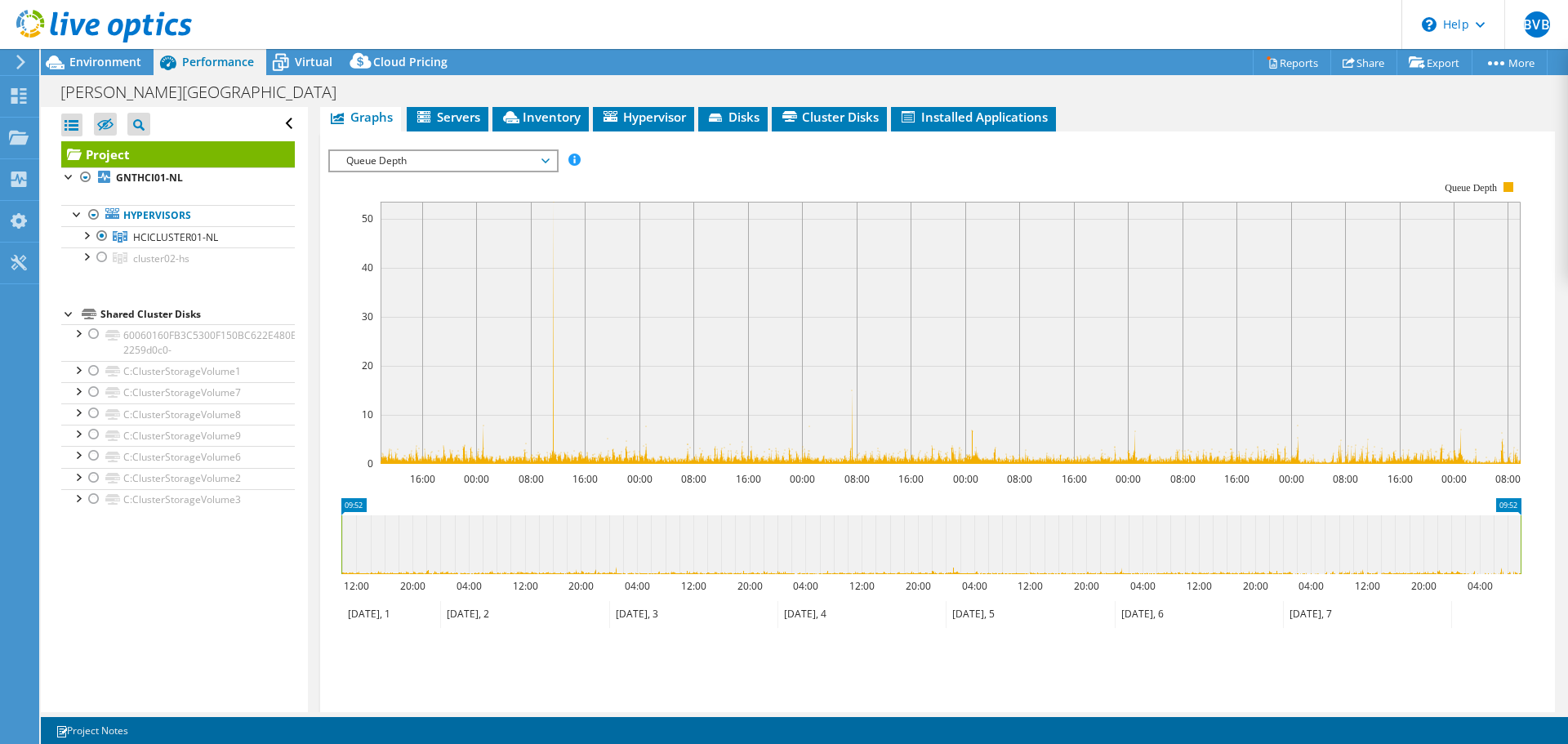
click at [388, 151] on span "Queue Depth" at bounding box center [443, 161] width 210 height 19
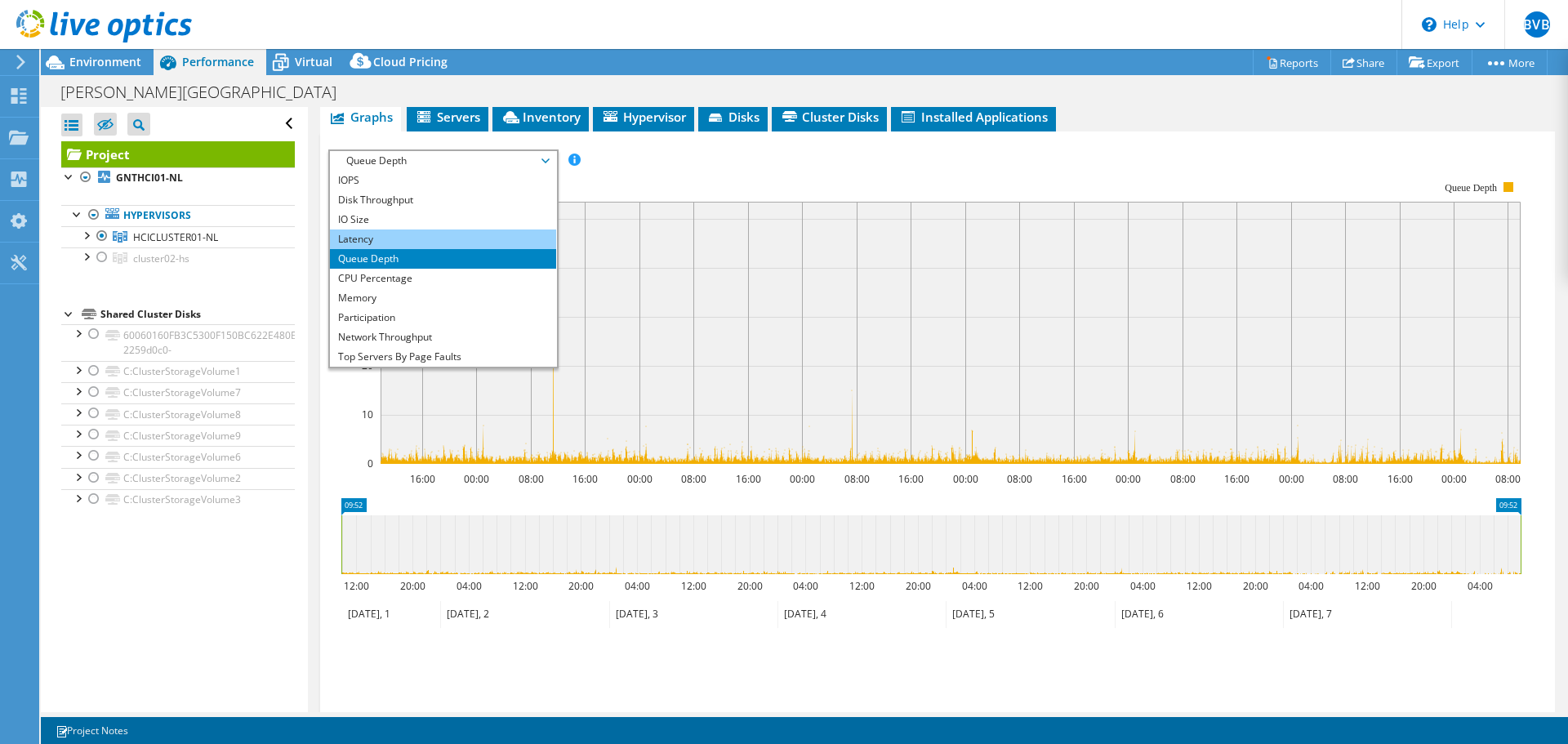
click at [387, 229] on li "Latency" at bounding box center [443, 239] width 226 height 19
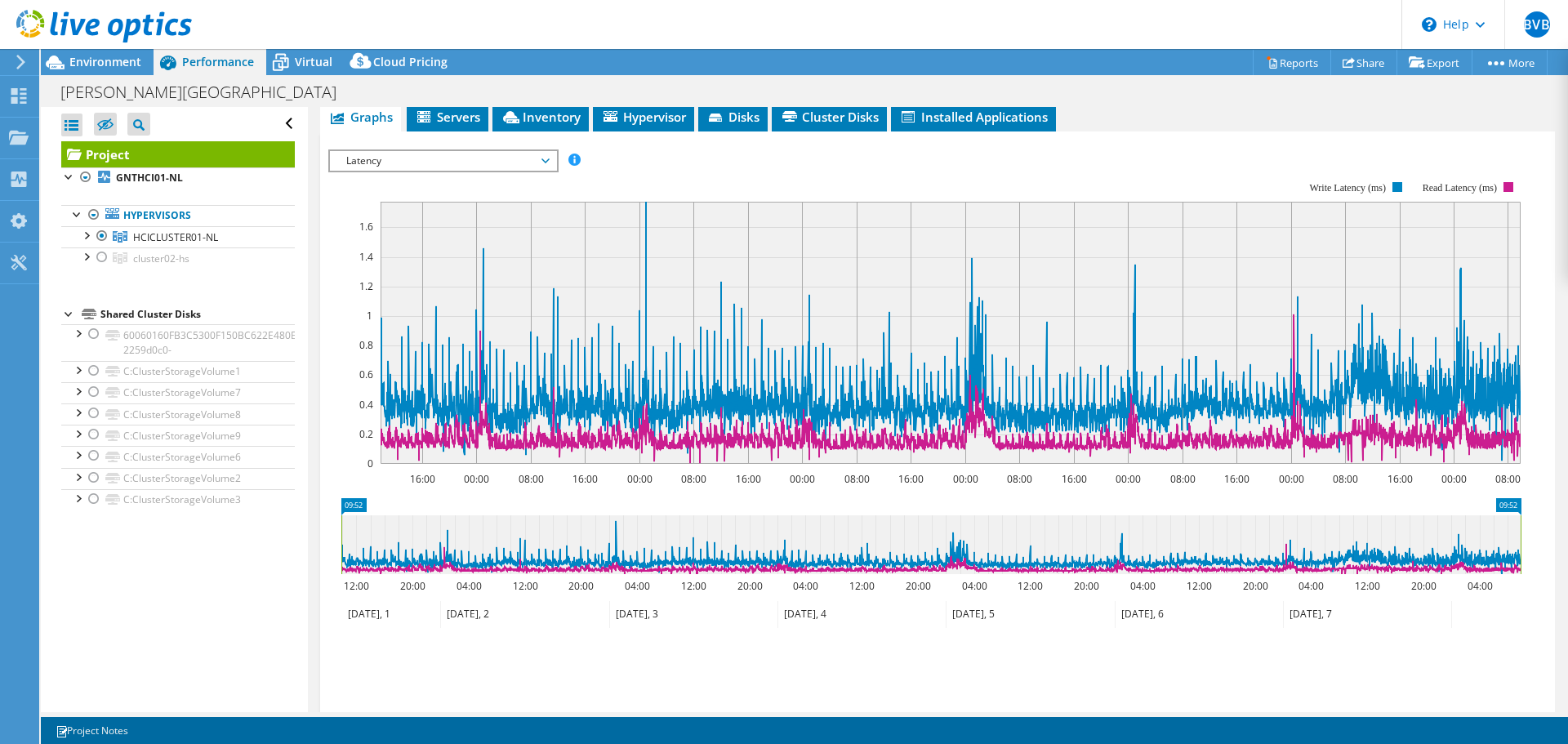
click at [411, 151] on span "Latency" at bounding box center [443, 161] width 210 height 19
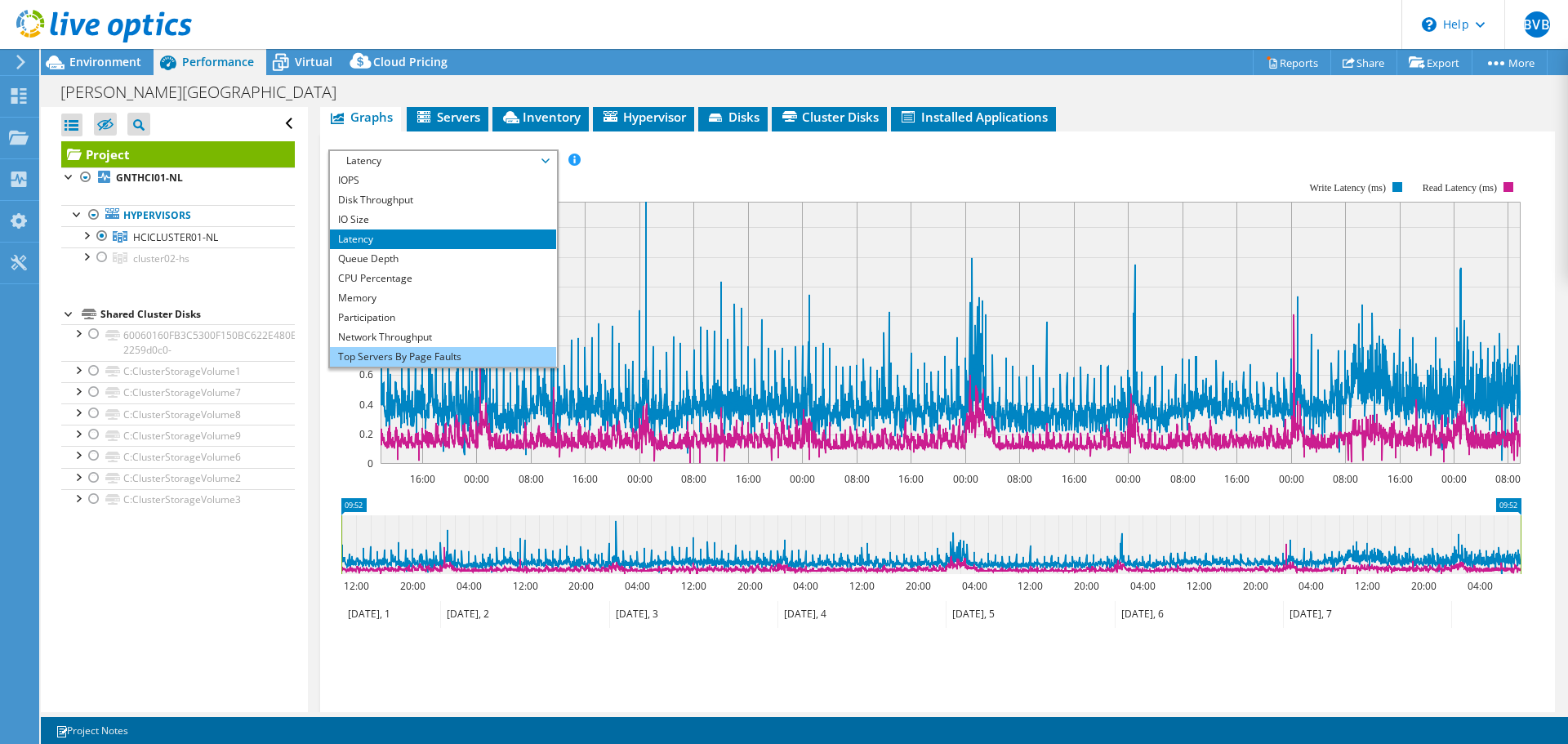
click at [400, 347] on li "Top Servers By Page Faults" at bounding box center [443, 357] width 226 height 19
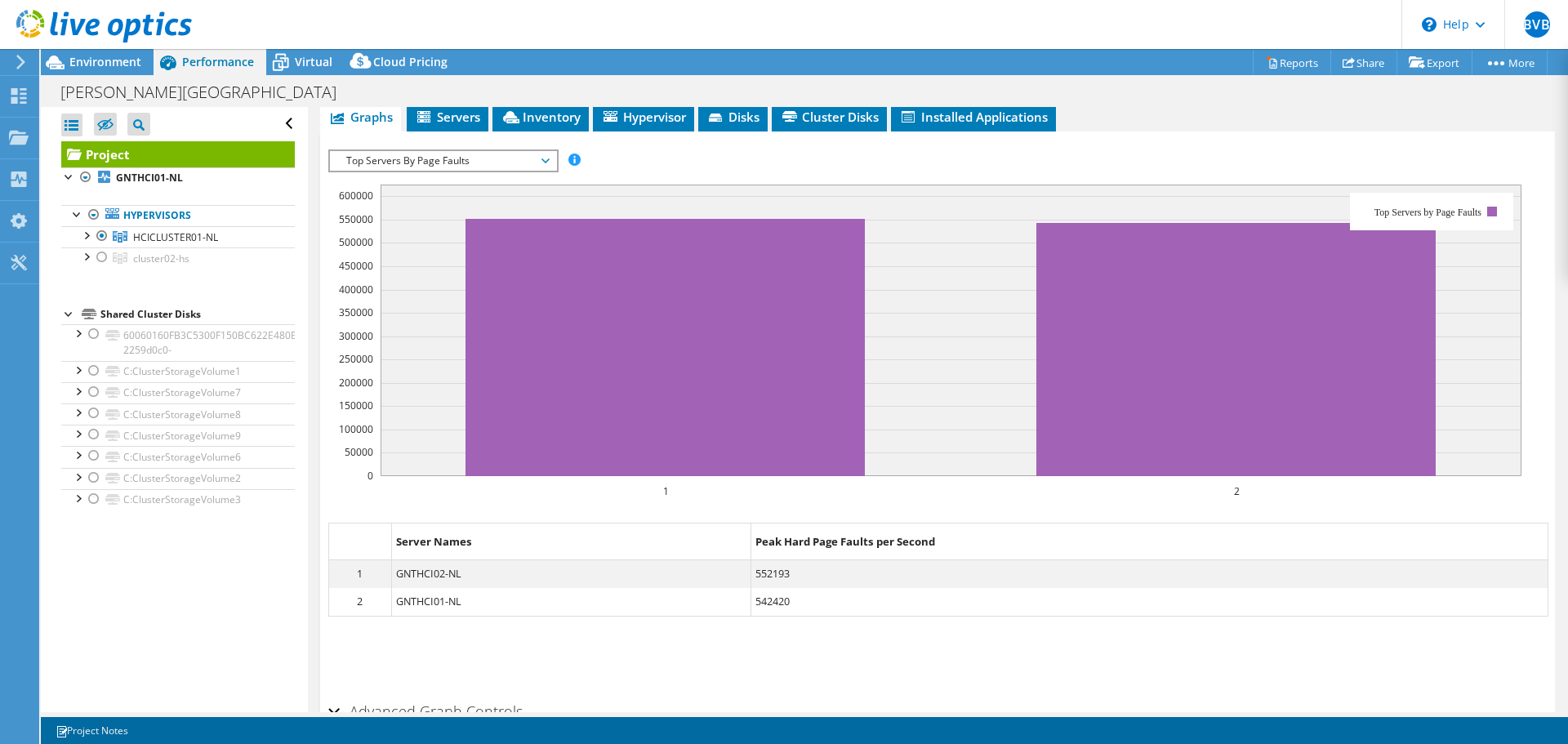
click at [453, 695] on h2 "Advanced Graph Controls" at bounding box center [425, 711] width 194 height 33
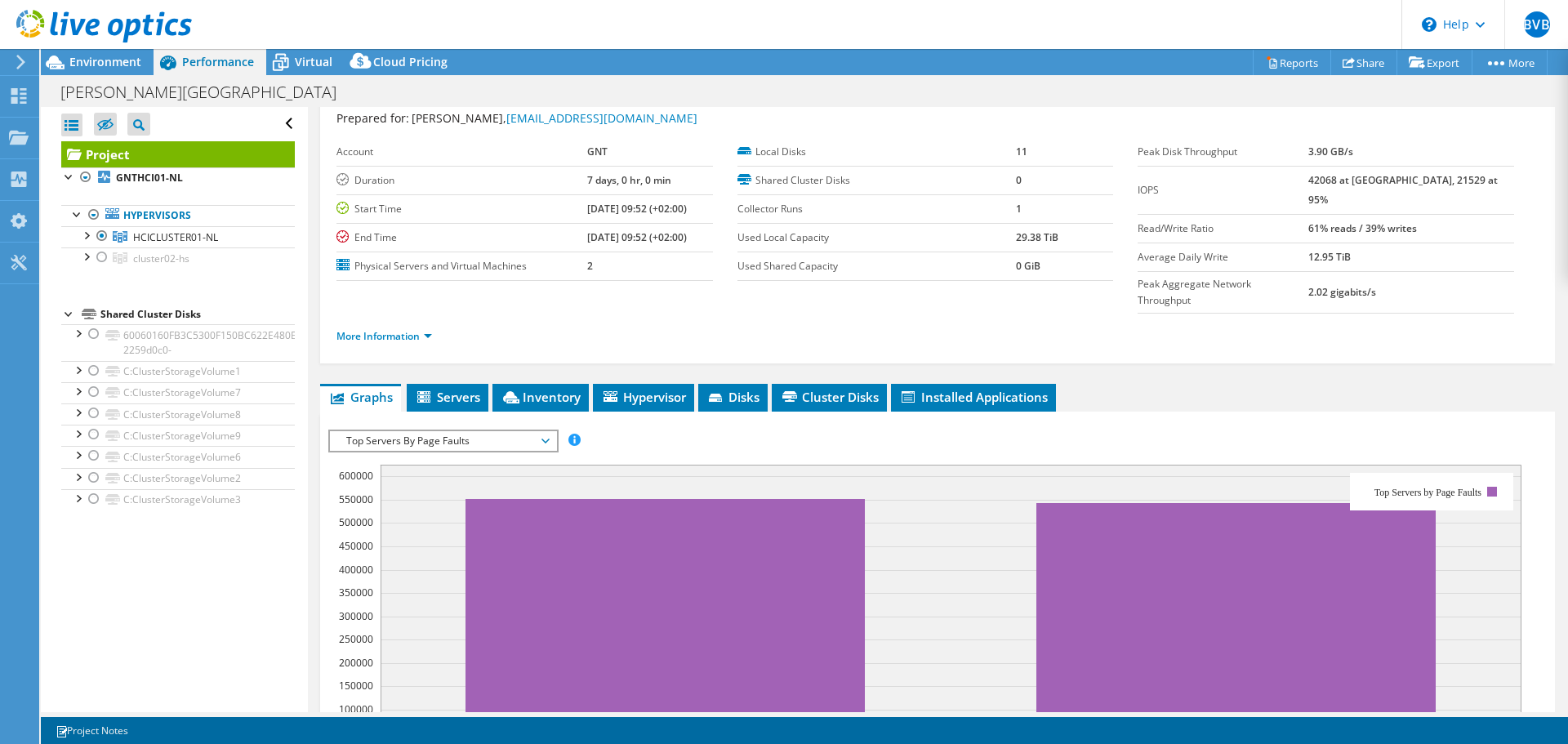
scroll to position [0, 0]
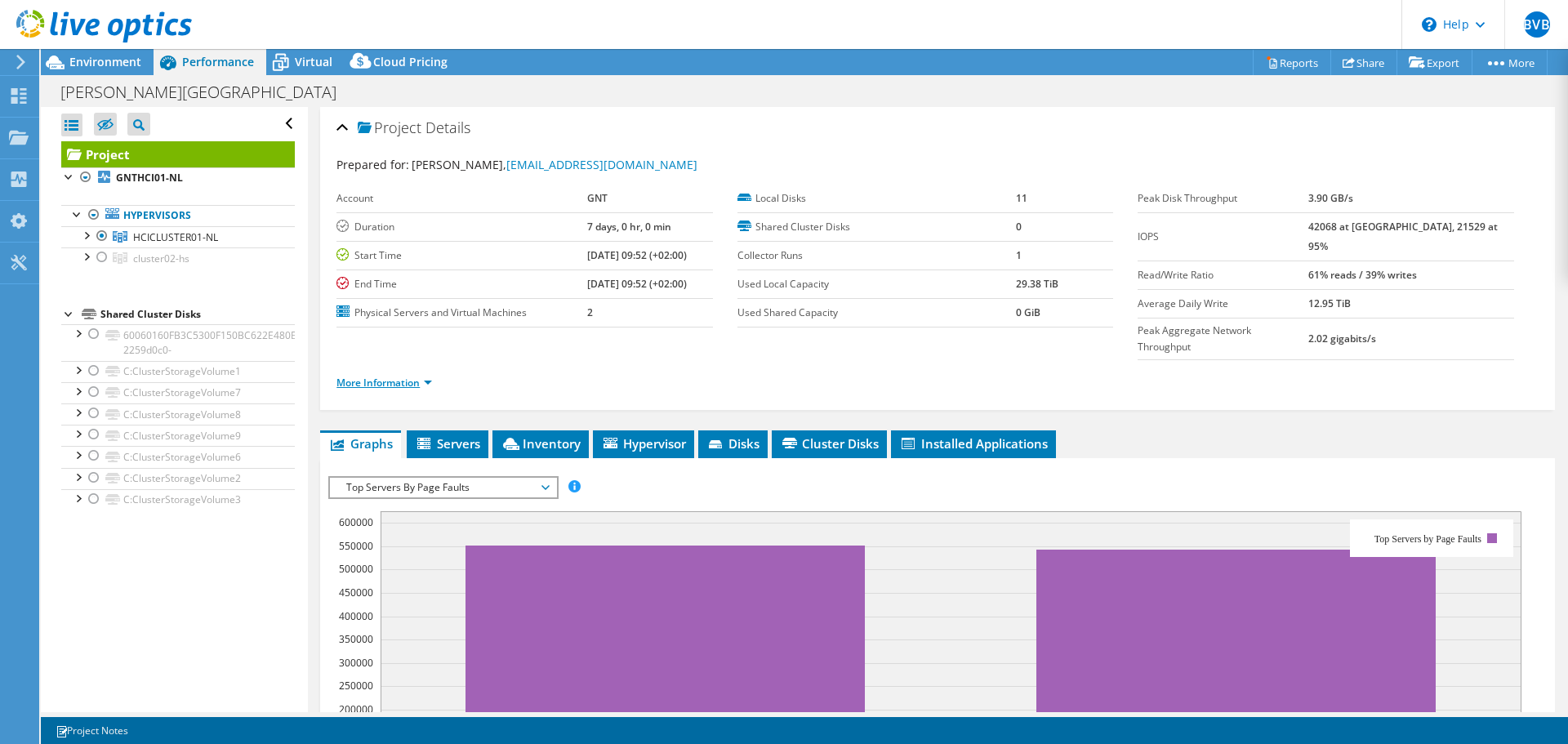
click at [394, 376] on link "More Information" at bounding box center [384, 383] width 95 height 14
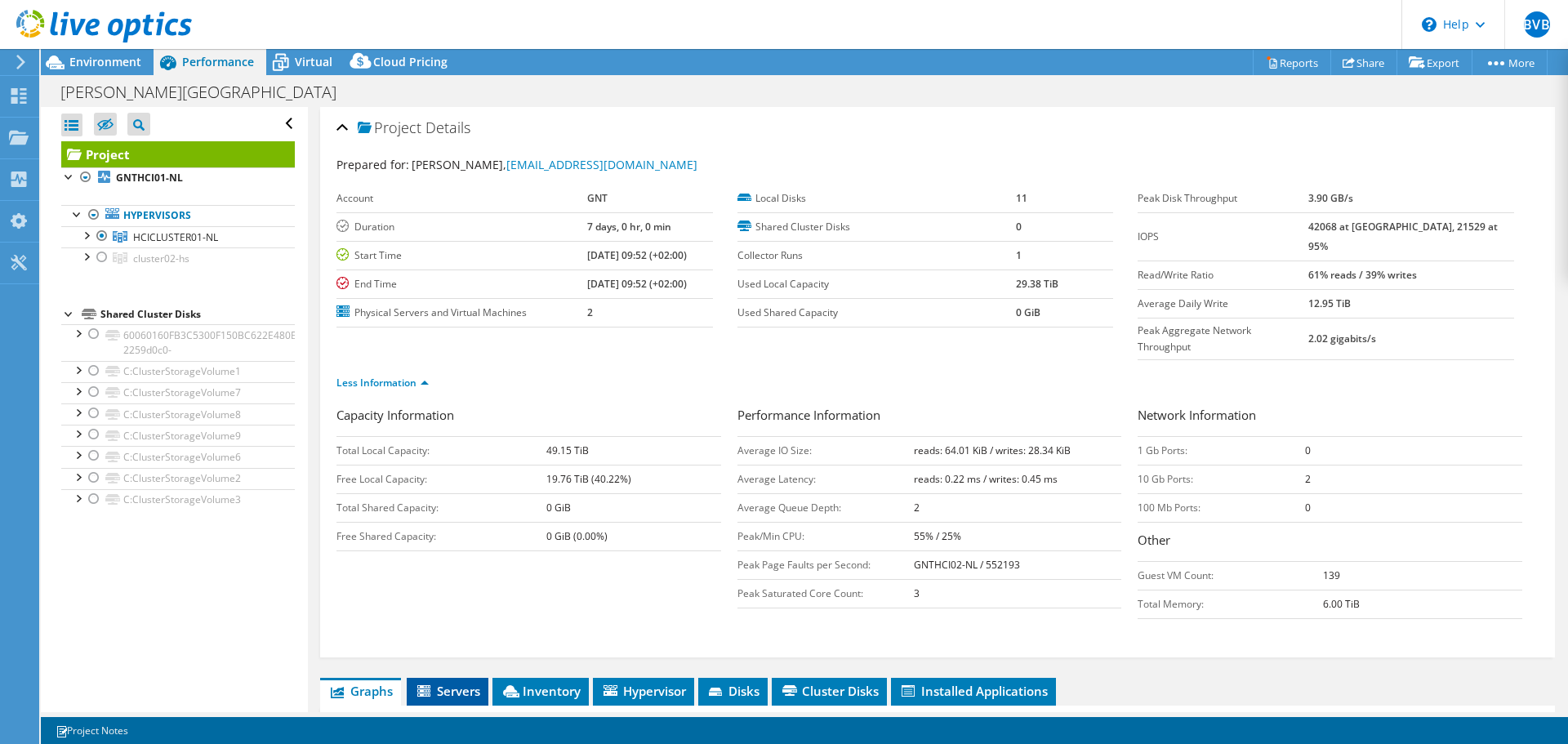
click at [438, 683] on span "Servers" at bounding box center [447, 691] width 65 height 17
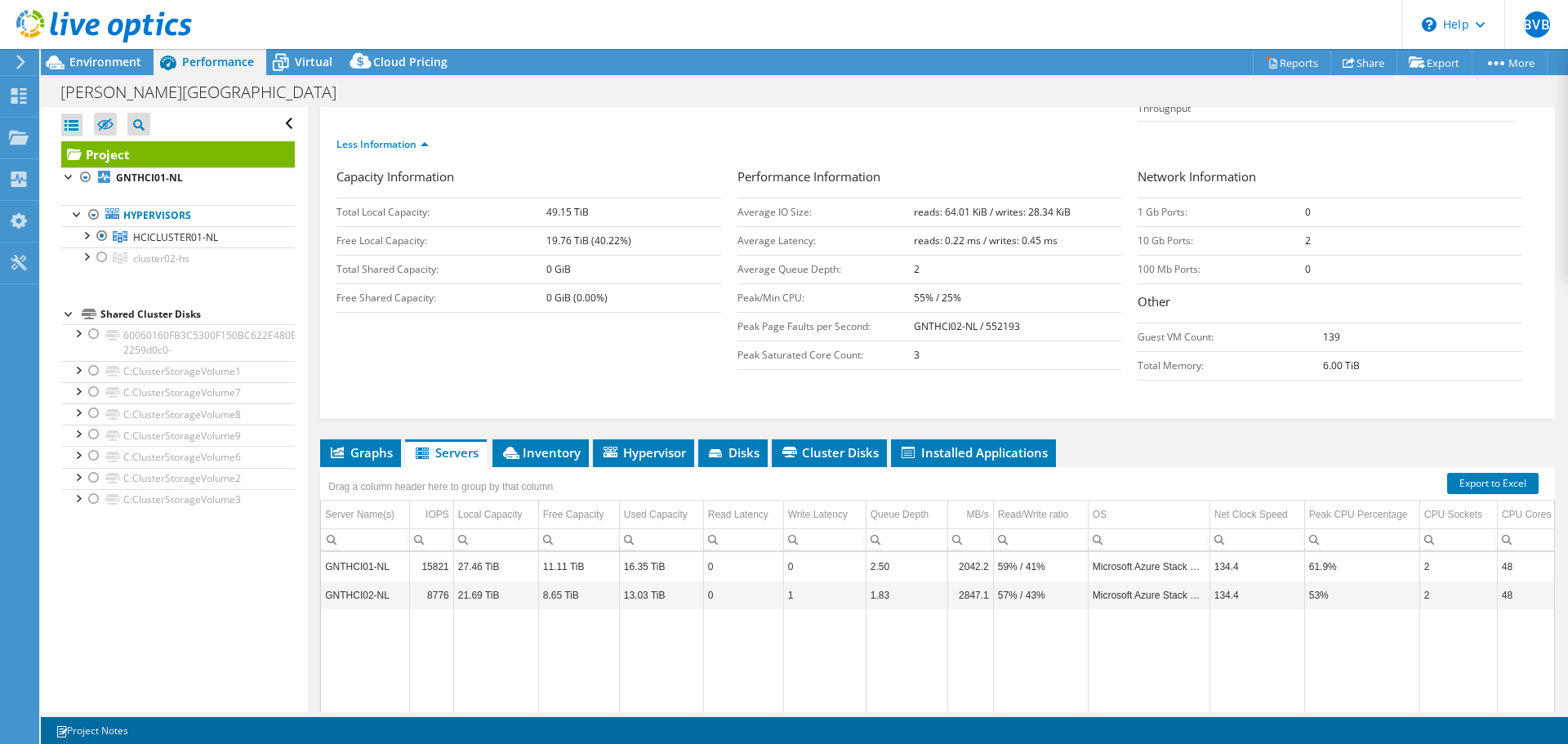
scroll to position [245, 0]
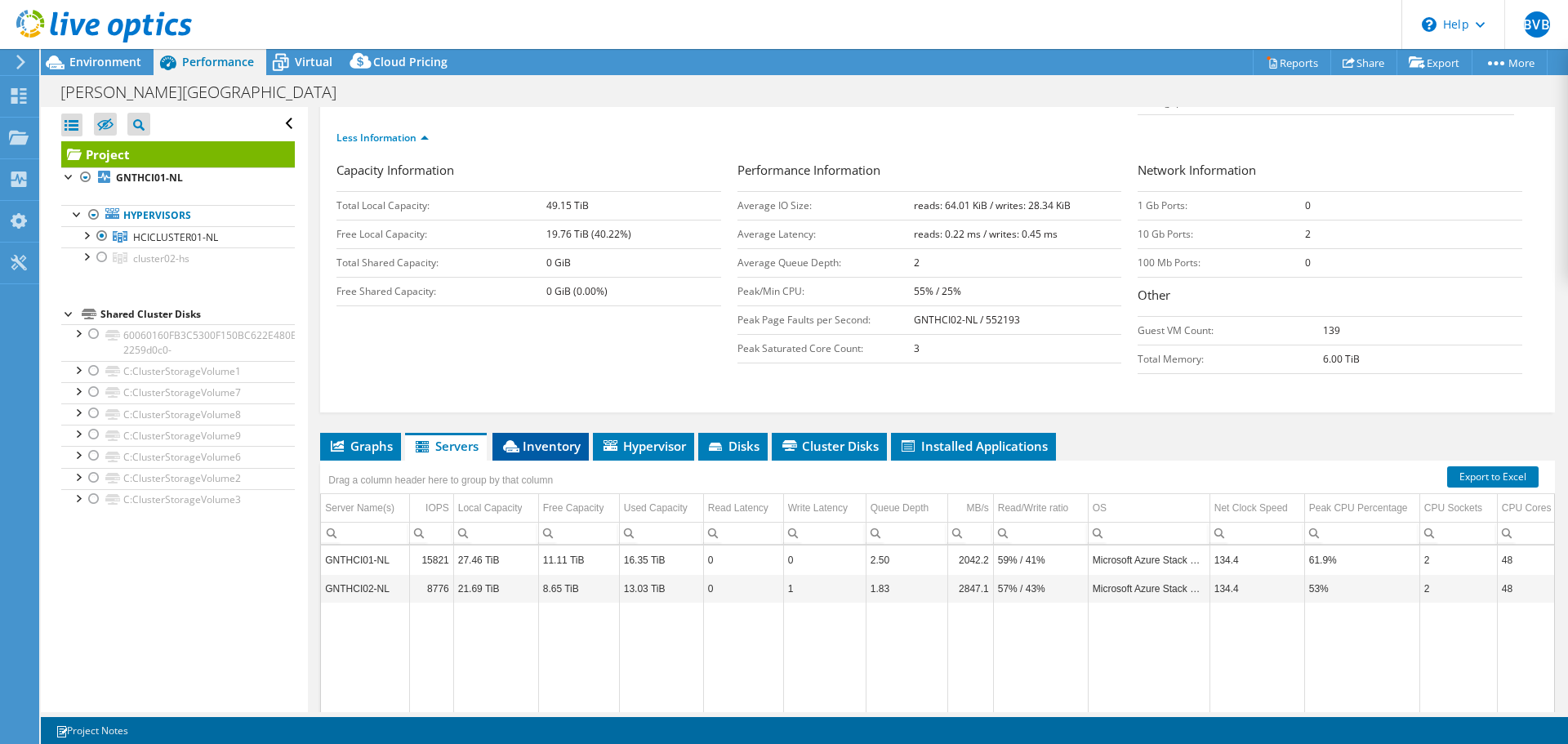
click at [543, 438] on span "Inventory" at bounding box center [540, 446] width 80 height 17
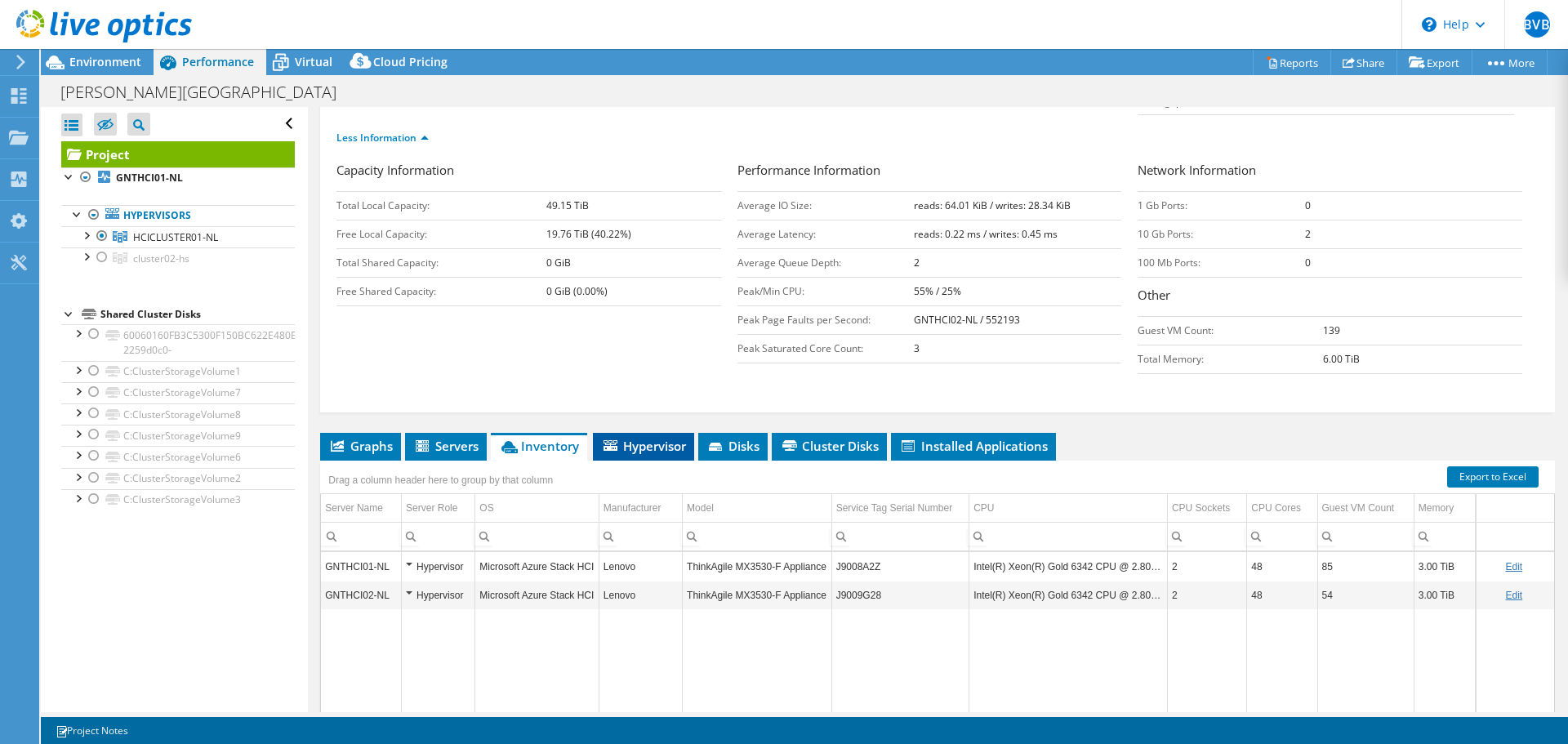
click at [664, 438] on span "Hypervisor" at bounding box center [643, 446] width 85 height 17
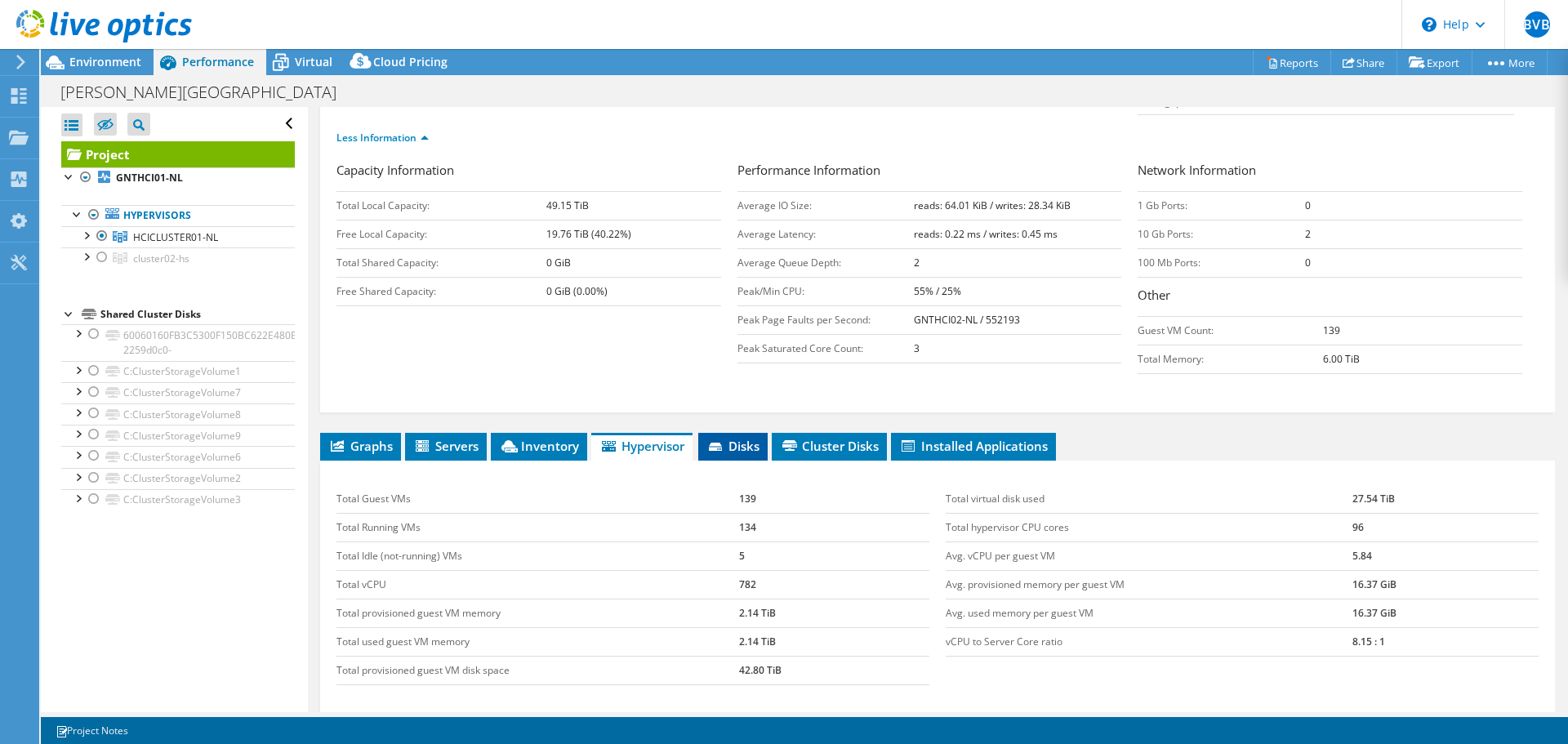
click at [729, 438] on span "Disks" at bounding box center [732, 446] width 53 height 17
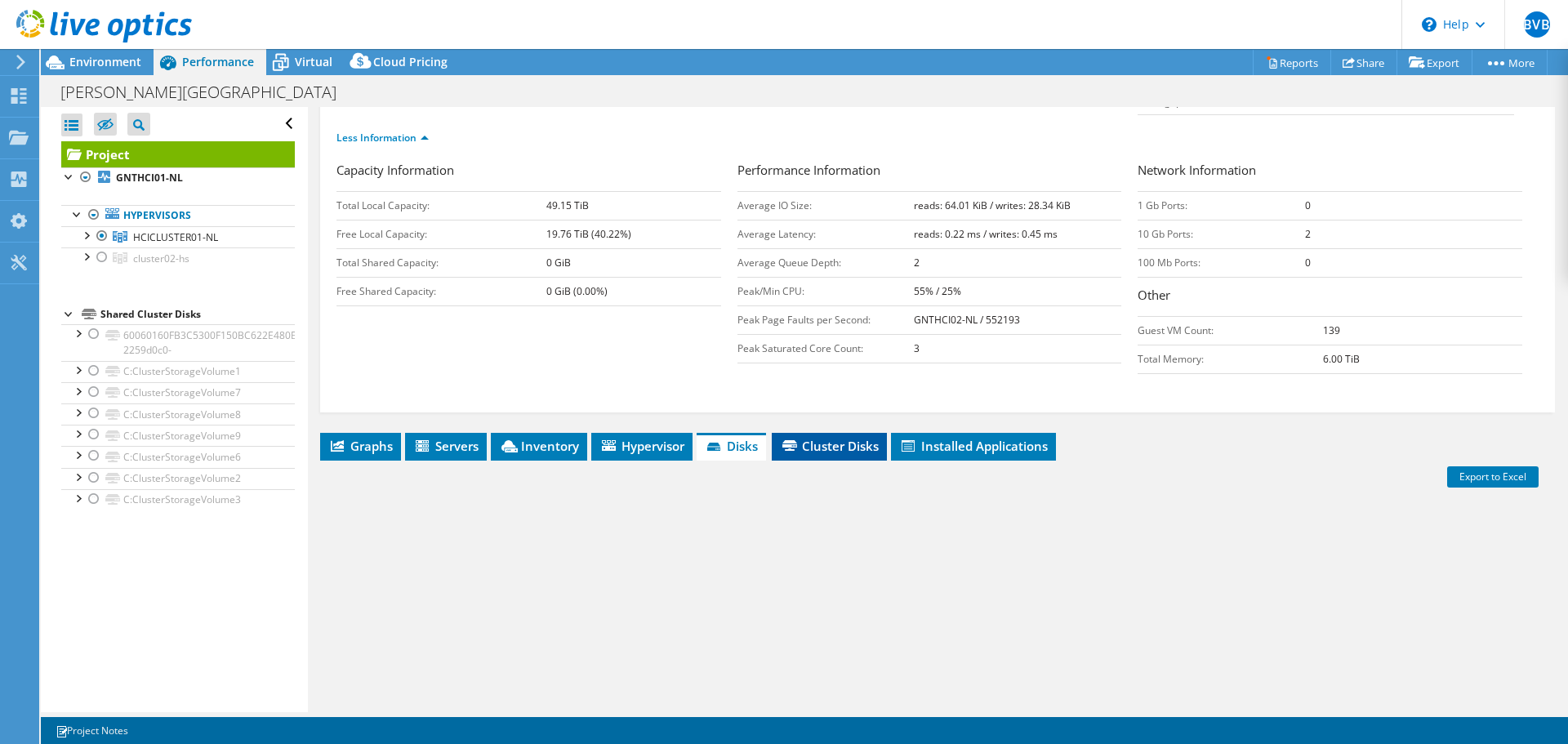
click at [823, 438] on span "Cluster Disks" at bounding box center [829, 446] width 99 height 17
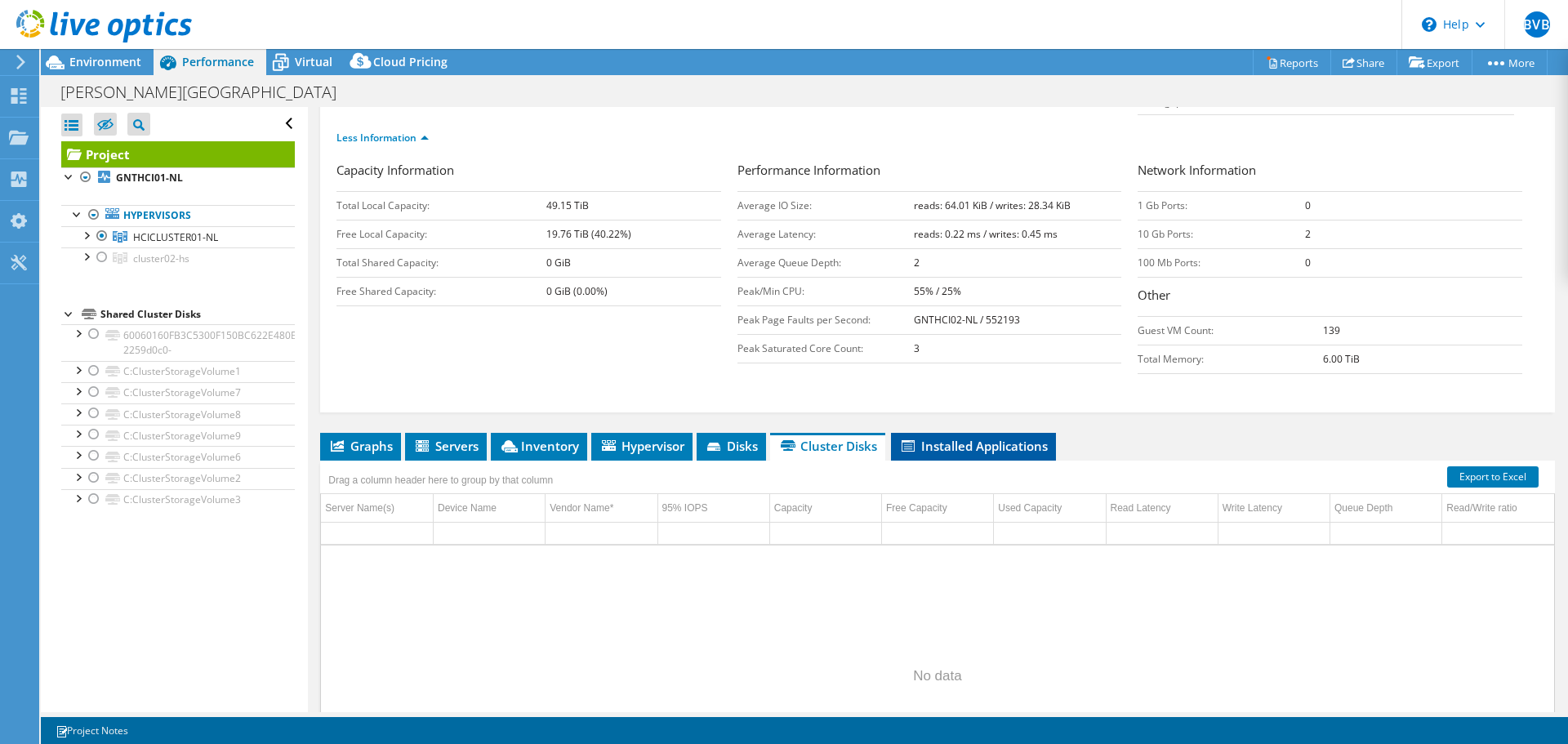
click at [1004, 438] on span "Installed Applications" at bounding box center [973, 446] width 148 height 17
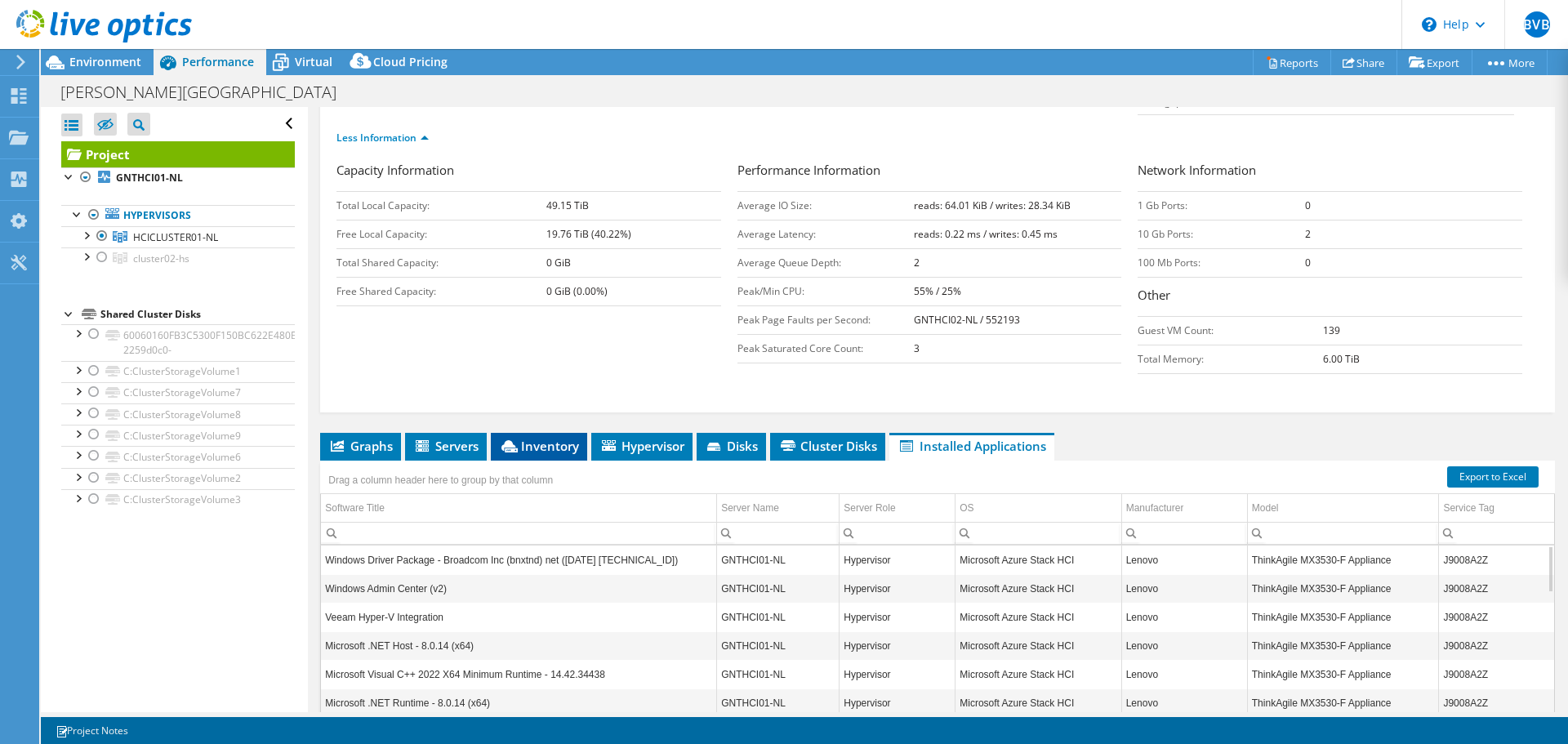
click at [551, 438] on span "Inventory" at bounding box center [538, 446] width 80 height 17
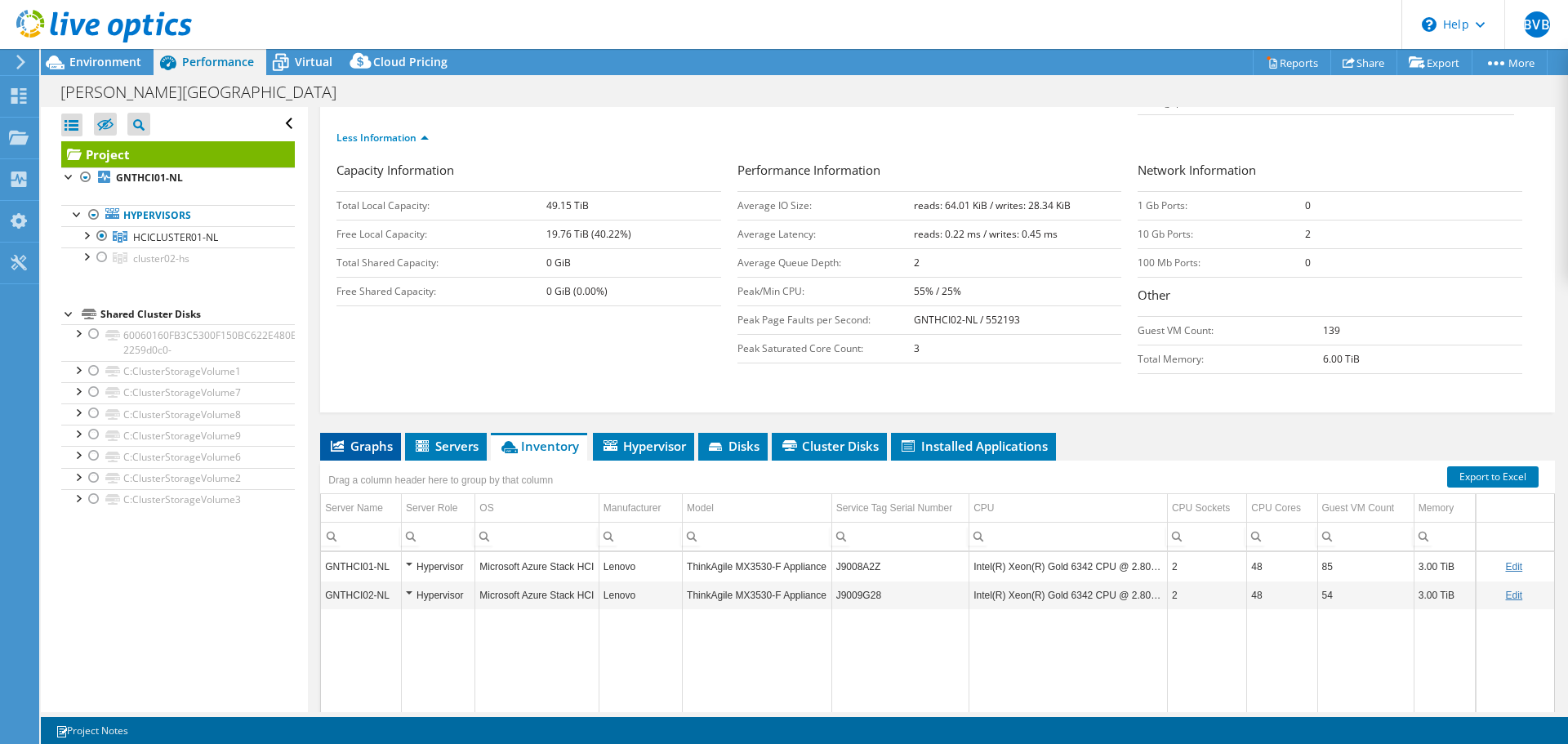
click at [366, 438] on span "Graphs" at bounding box center [360, 446] width 64 height 17
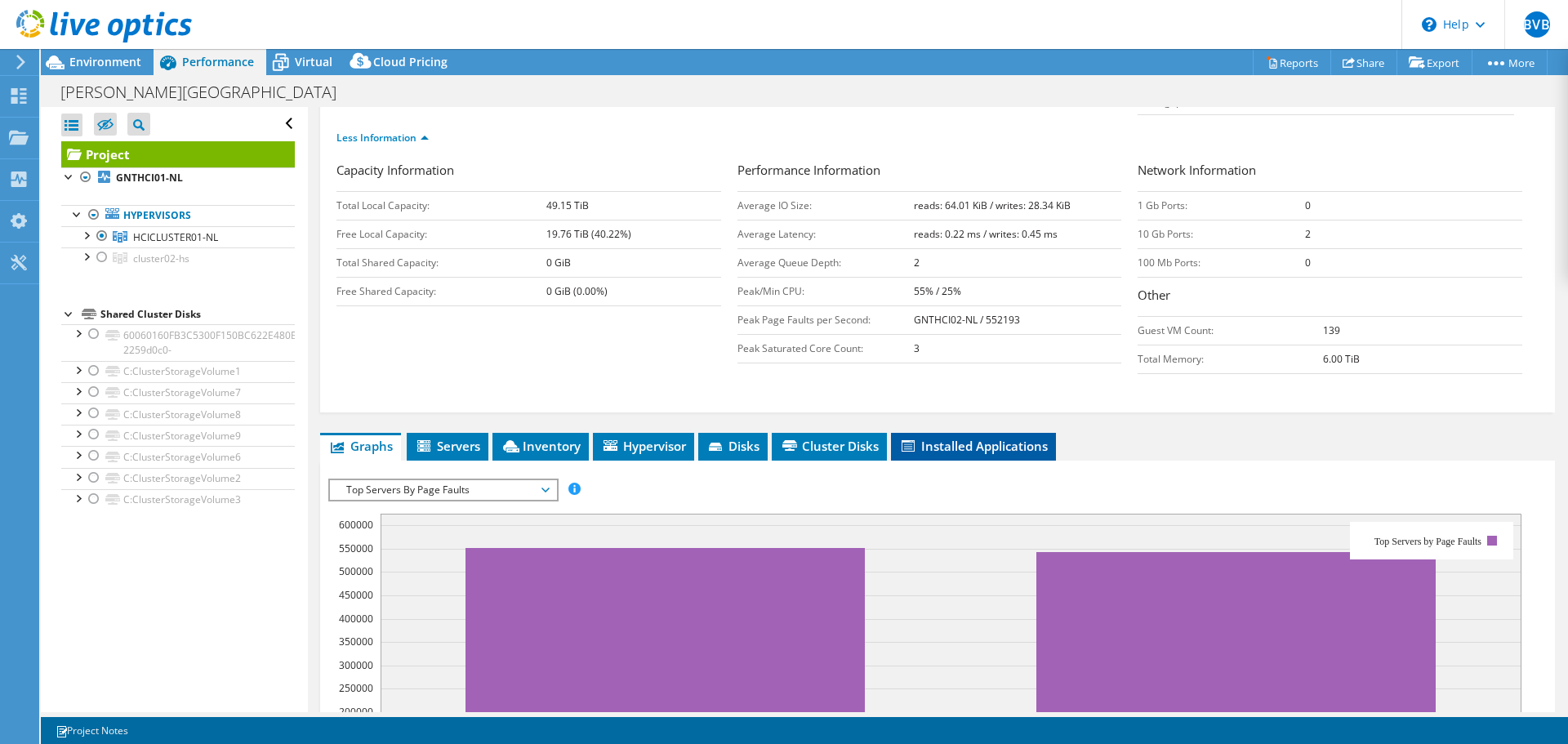
click at [980, 438] on span "Installed Applications" at bounding box center [973, 446] width 148 height 17
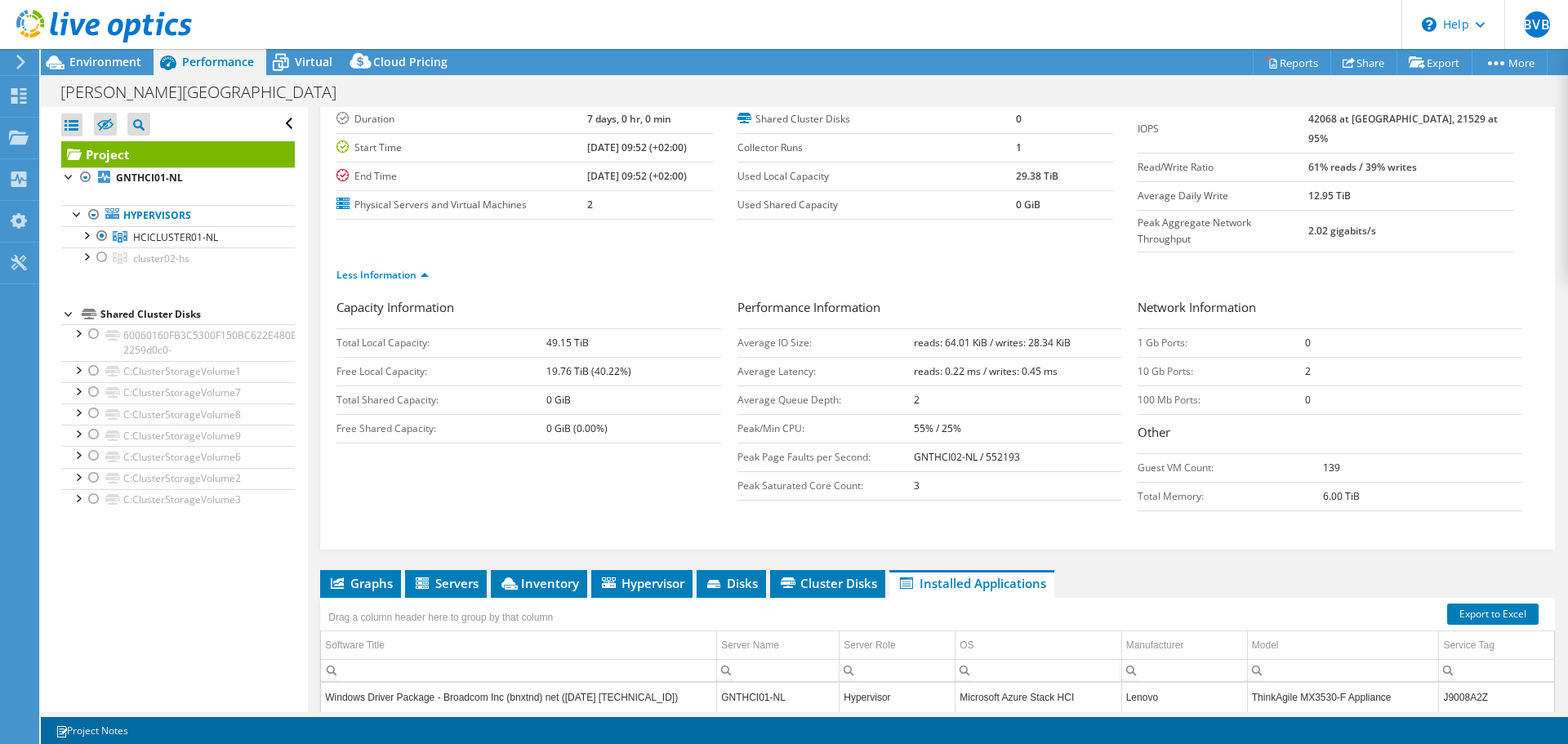
scroll to position [0, 0]
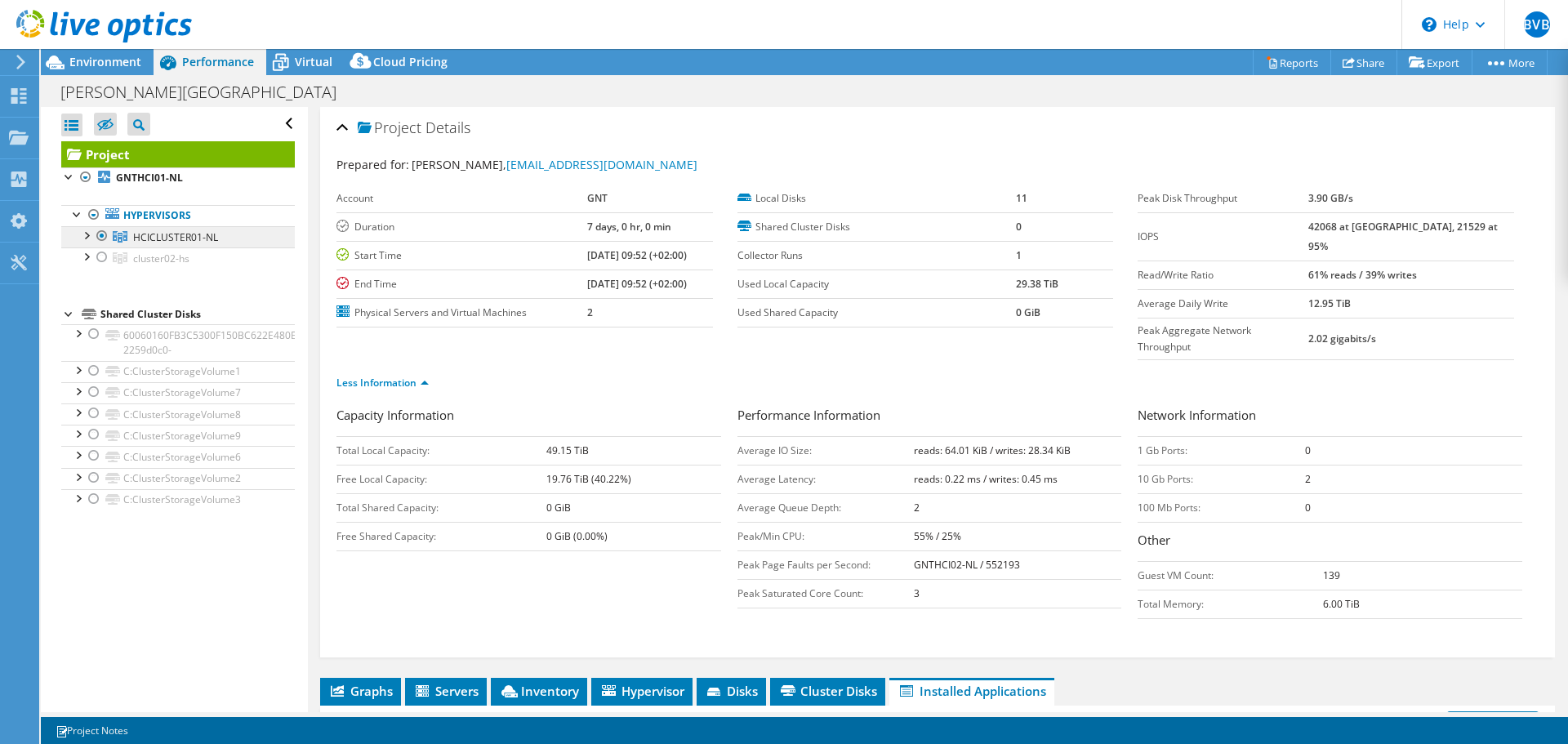
click at [161, 244] on link "HCICLUSTER01-NL" at bounding box center [177, 237] width 234 height 21
